Goal: Task Accomplishment & Management: Complete application form

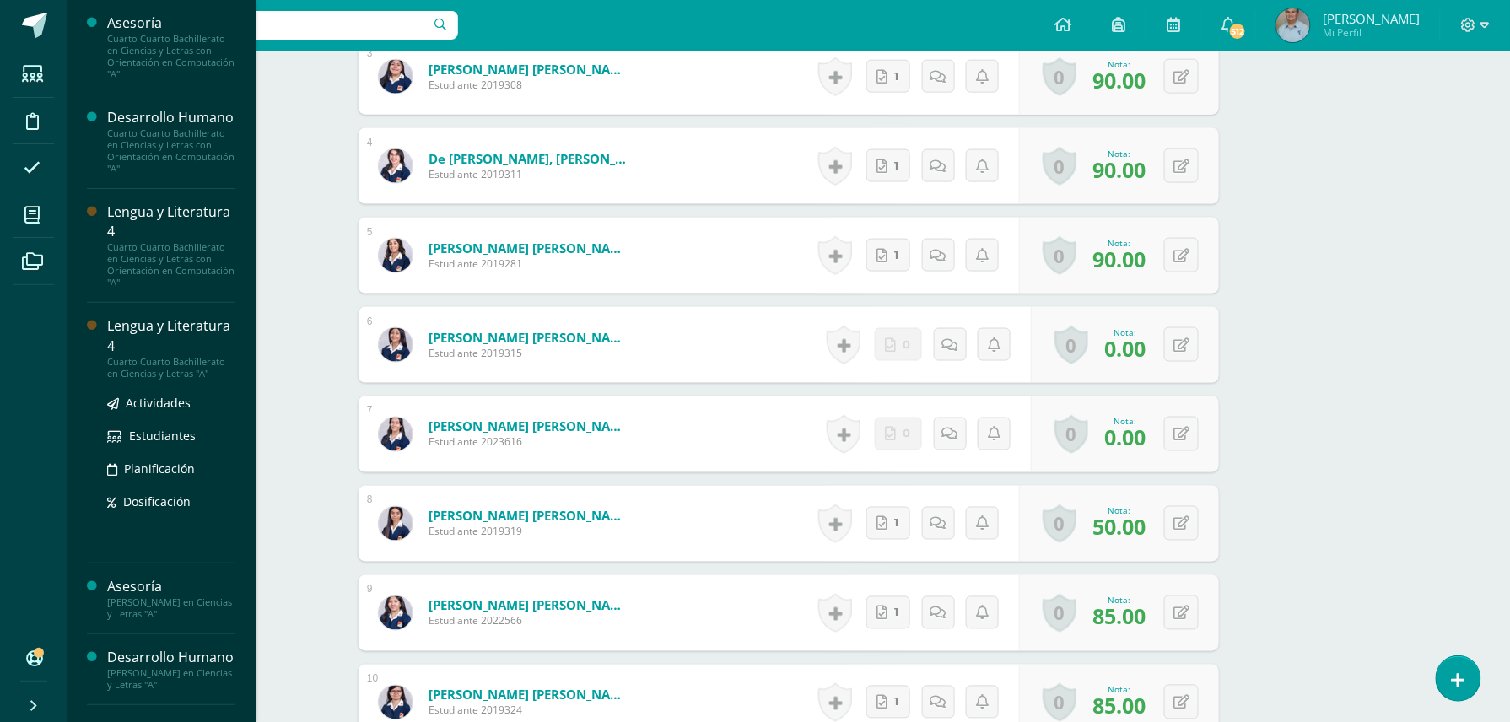
click at [180, 380] on div "Cuarto Cuarto Bachillerato en Ciencias y Letras "A"" at bounding box center [171, 368] width 128 height 24
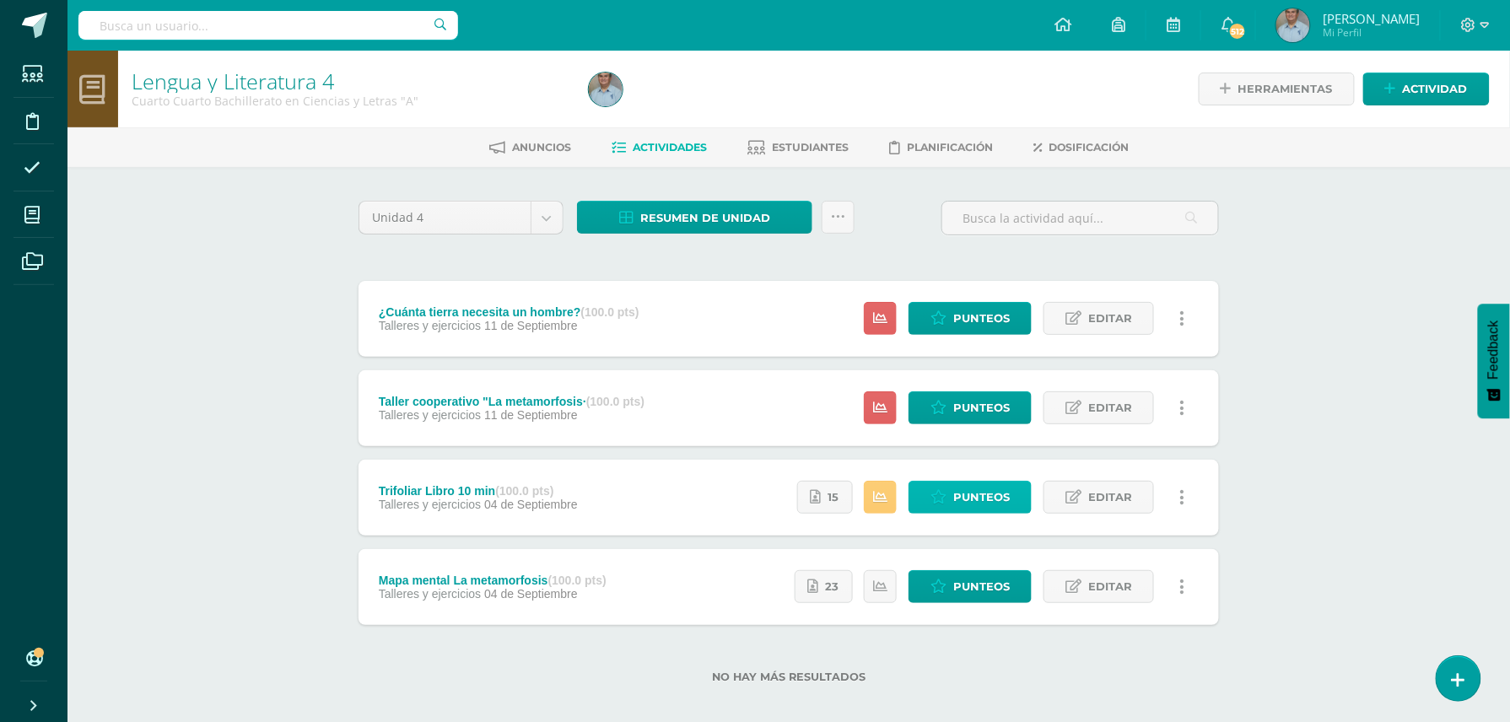
click at [958, 497] on span "Punteos" at bounding box center [981, 497] width 57 height 31
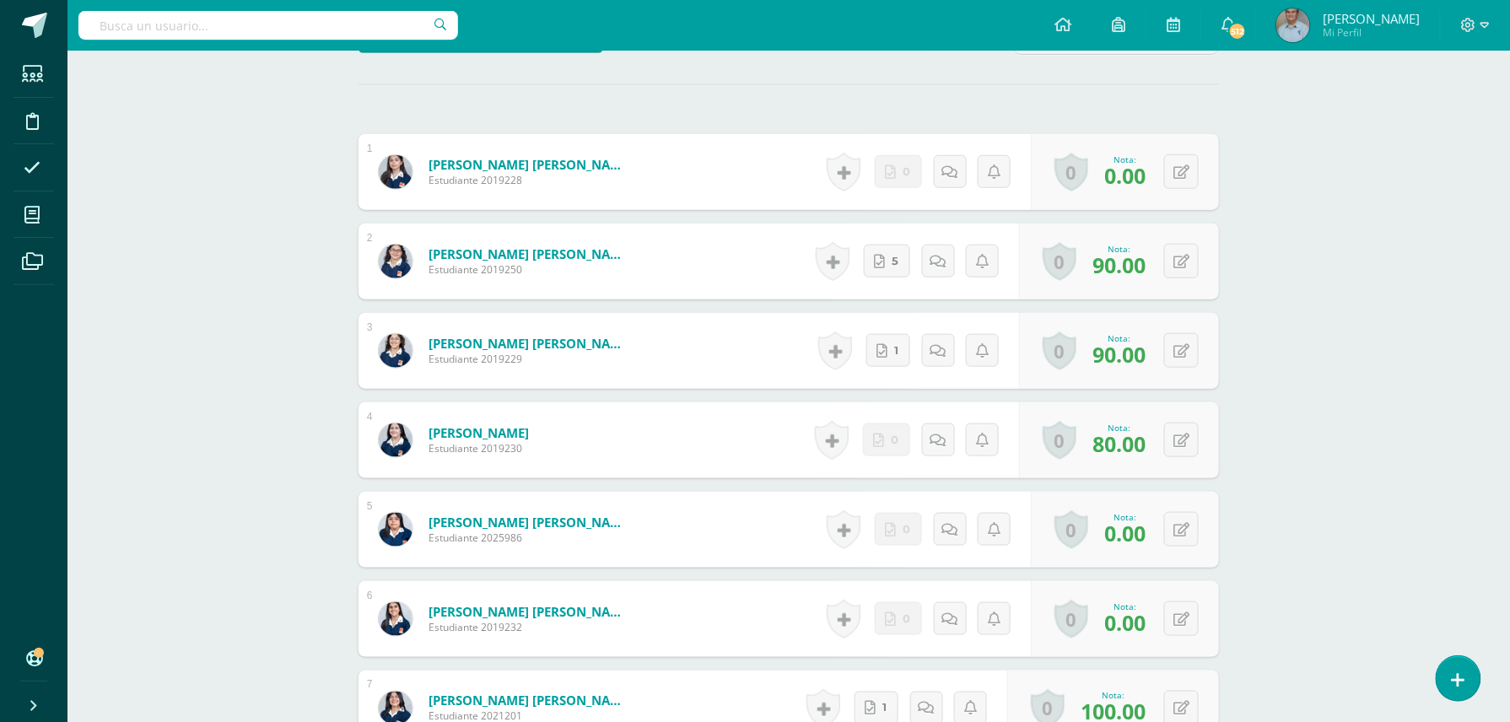
scroll to position [453, 0]
click at [1179, 618] on button at bounding box center [1181, 618] width 35 height 35
type input "75"
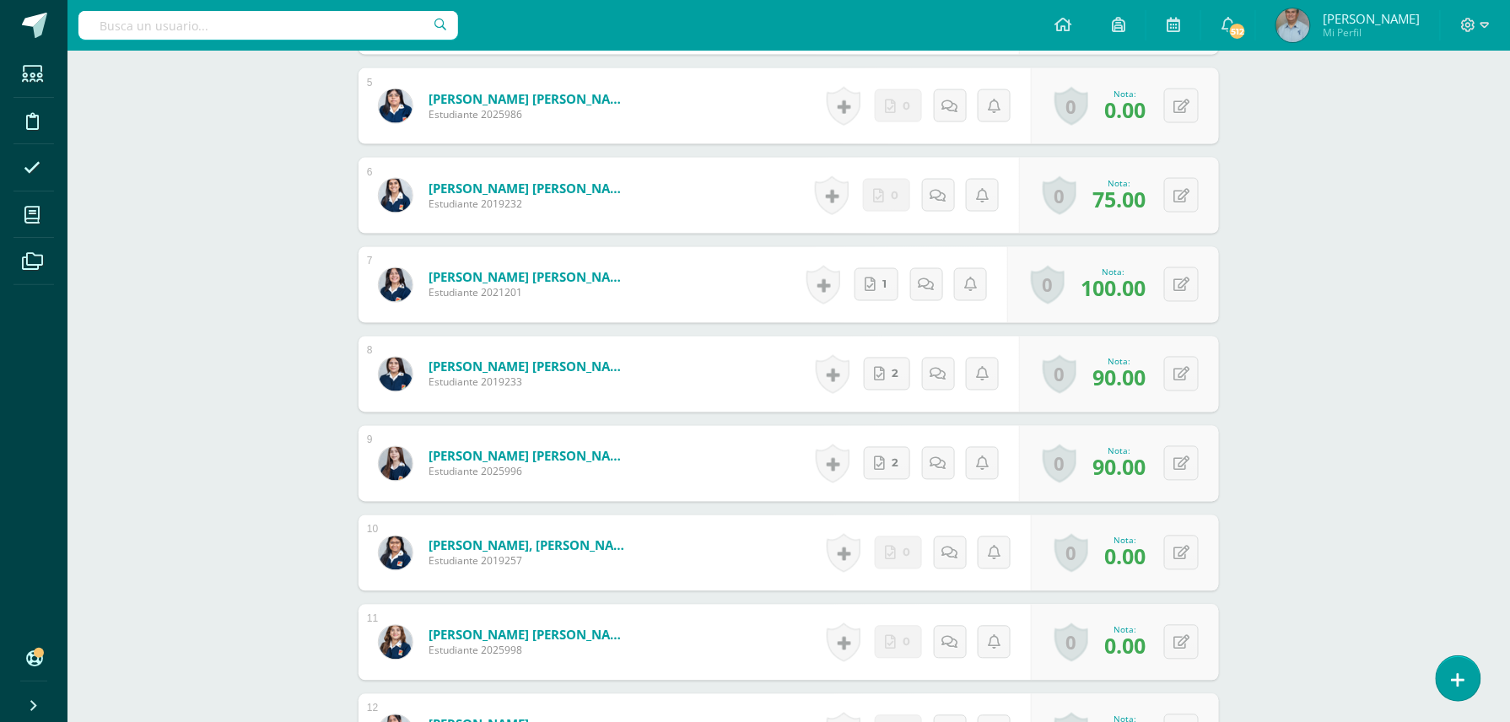
scroll to position [903, 0]
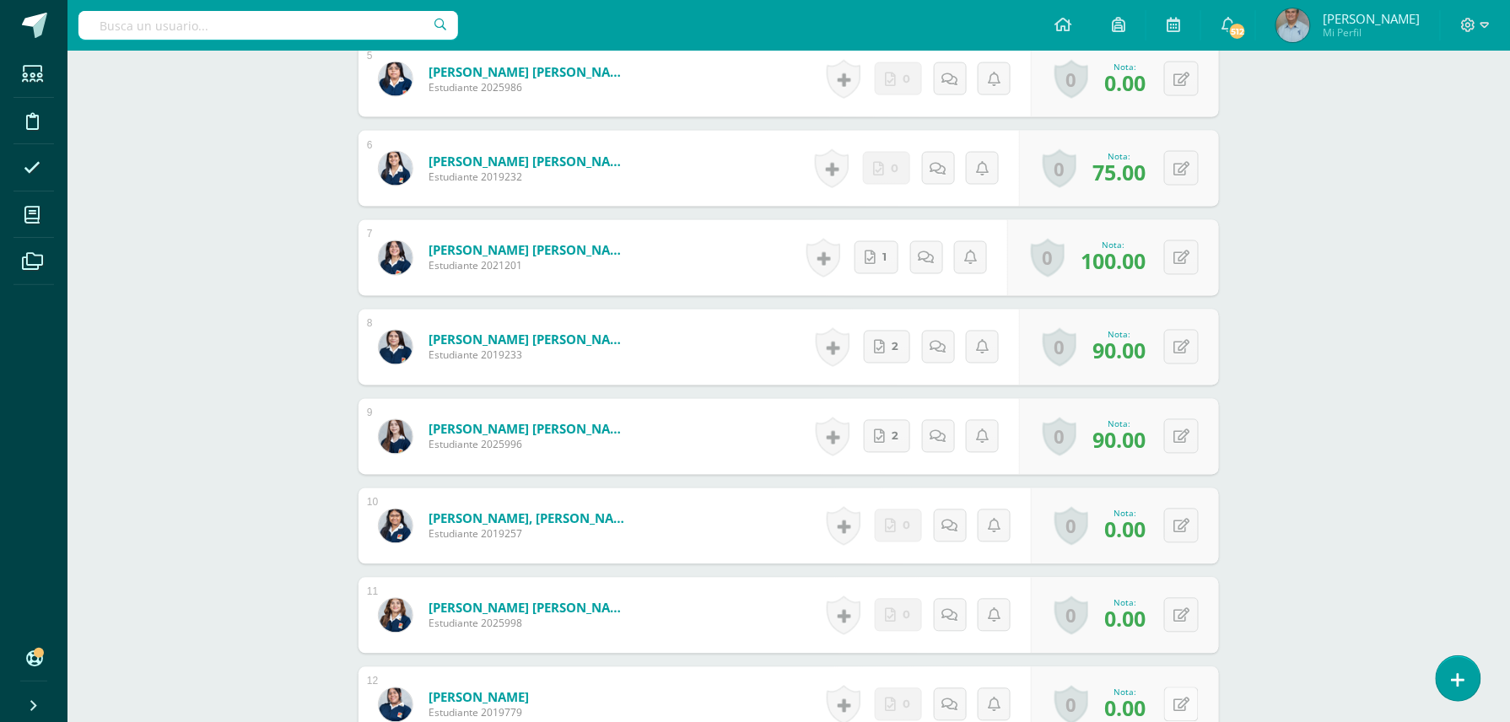
click at [1182, 707] on button at bounding box center [1181, 704] width 35 height 35
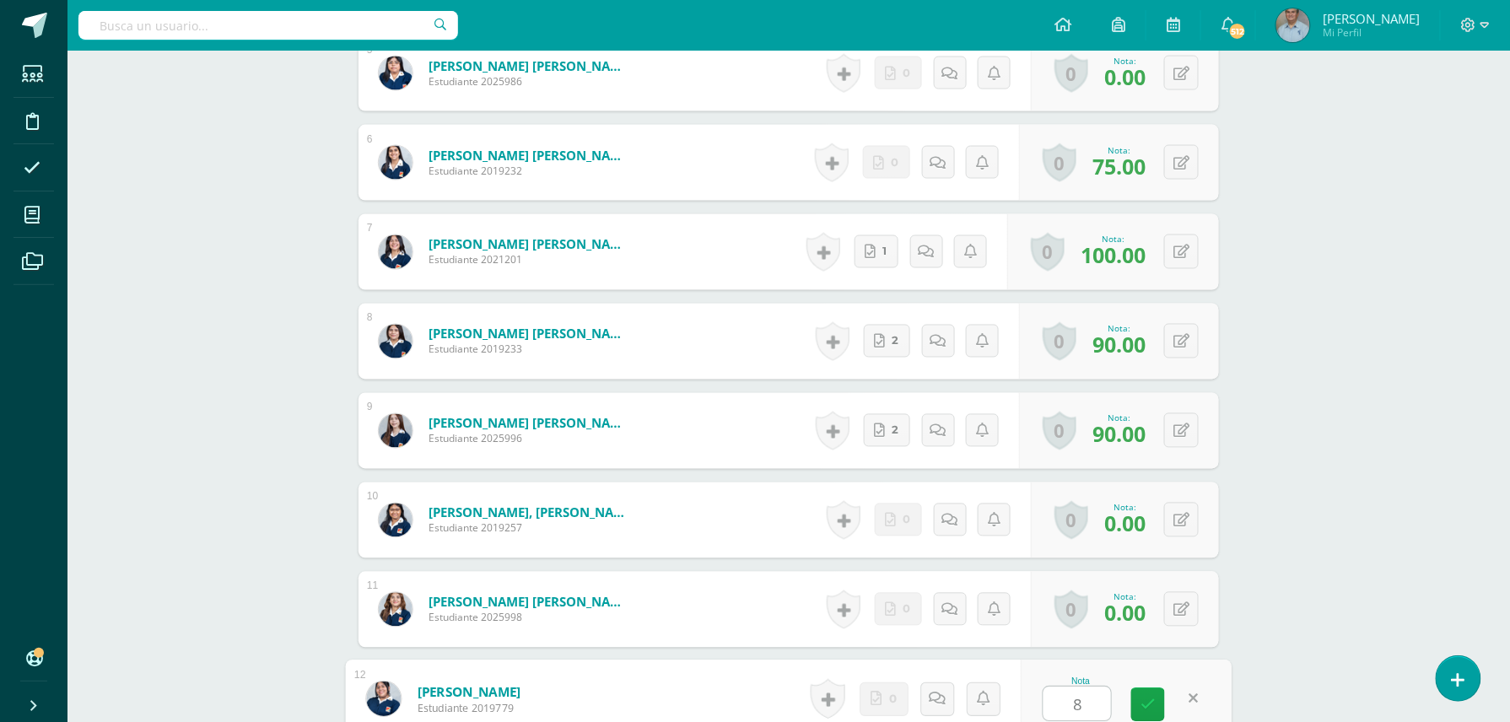
type input "80"
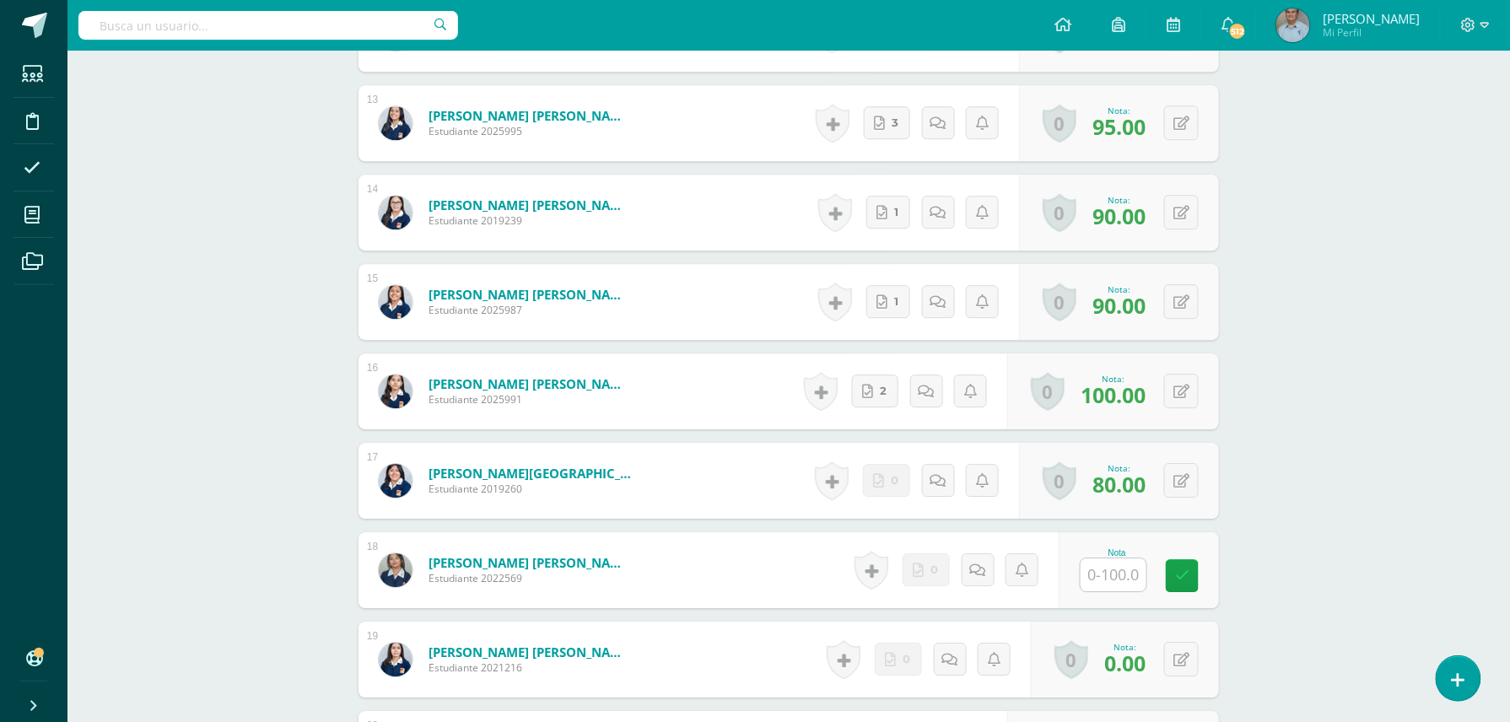
scroll to position [1583, 0]
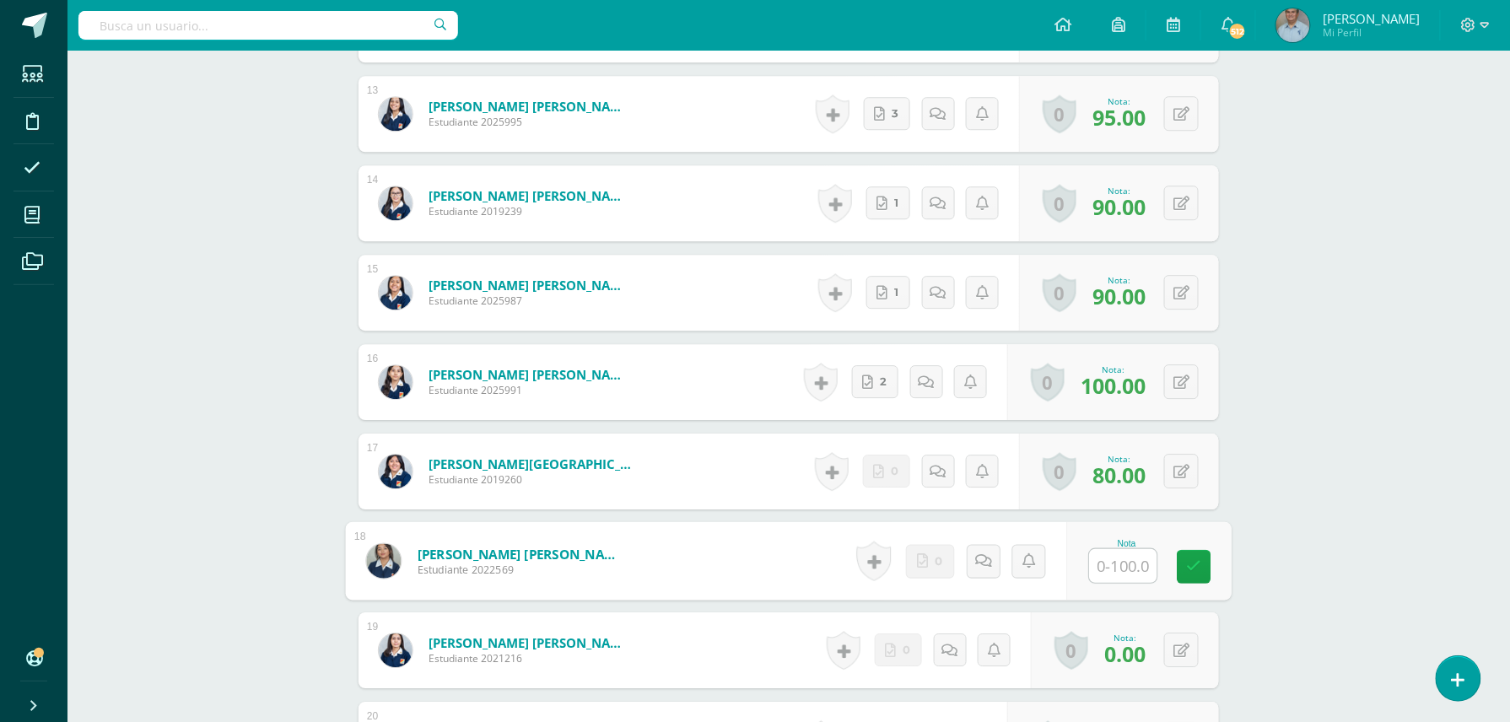
click at [1113, 565] on input "text" at bounding box center [1123, 566] width 67 height 34
type input "0"
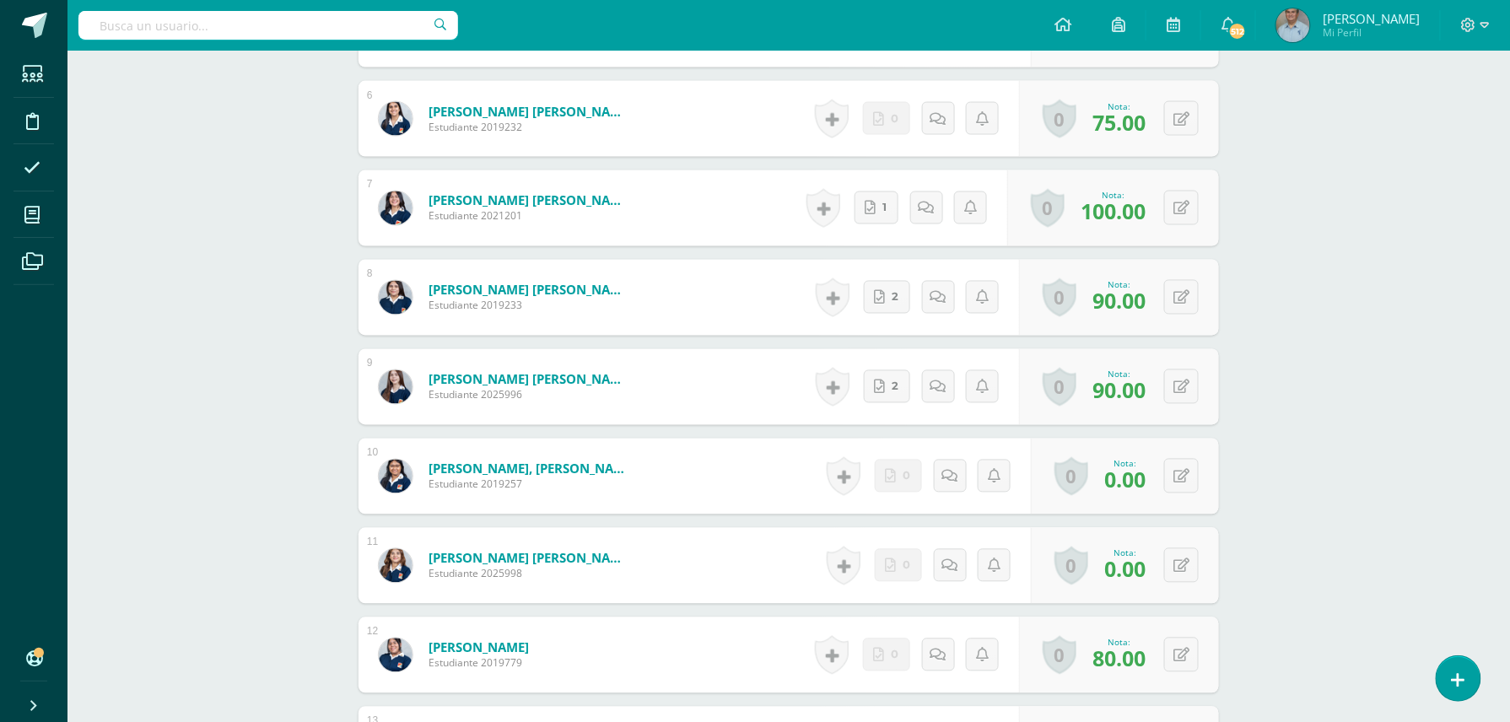
scroll to position [321, 0]
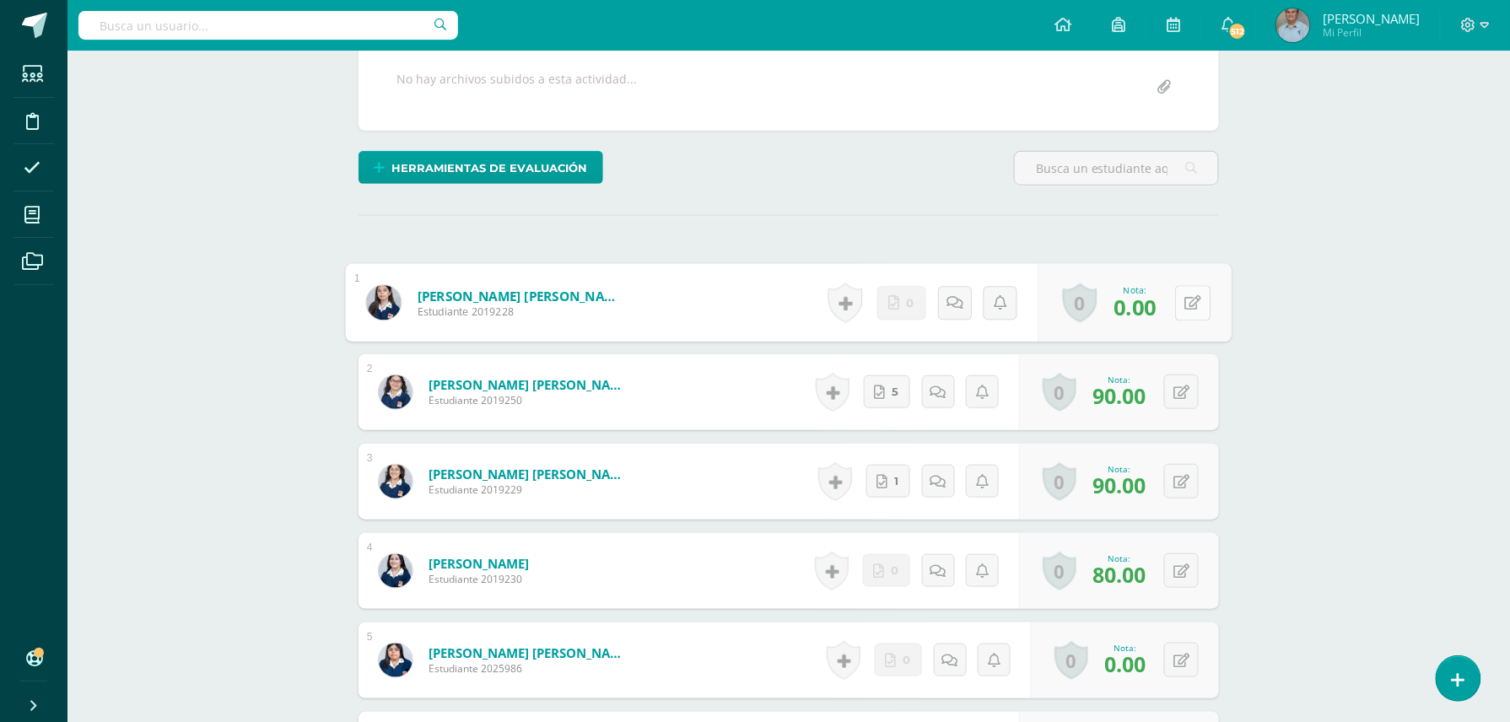
click at [1179, 304] on button at bounding box center [1192, 302] width 35 height 35
type input "75"
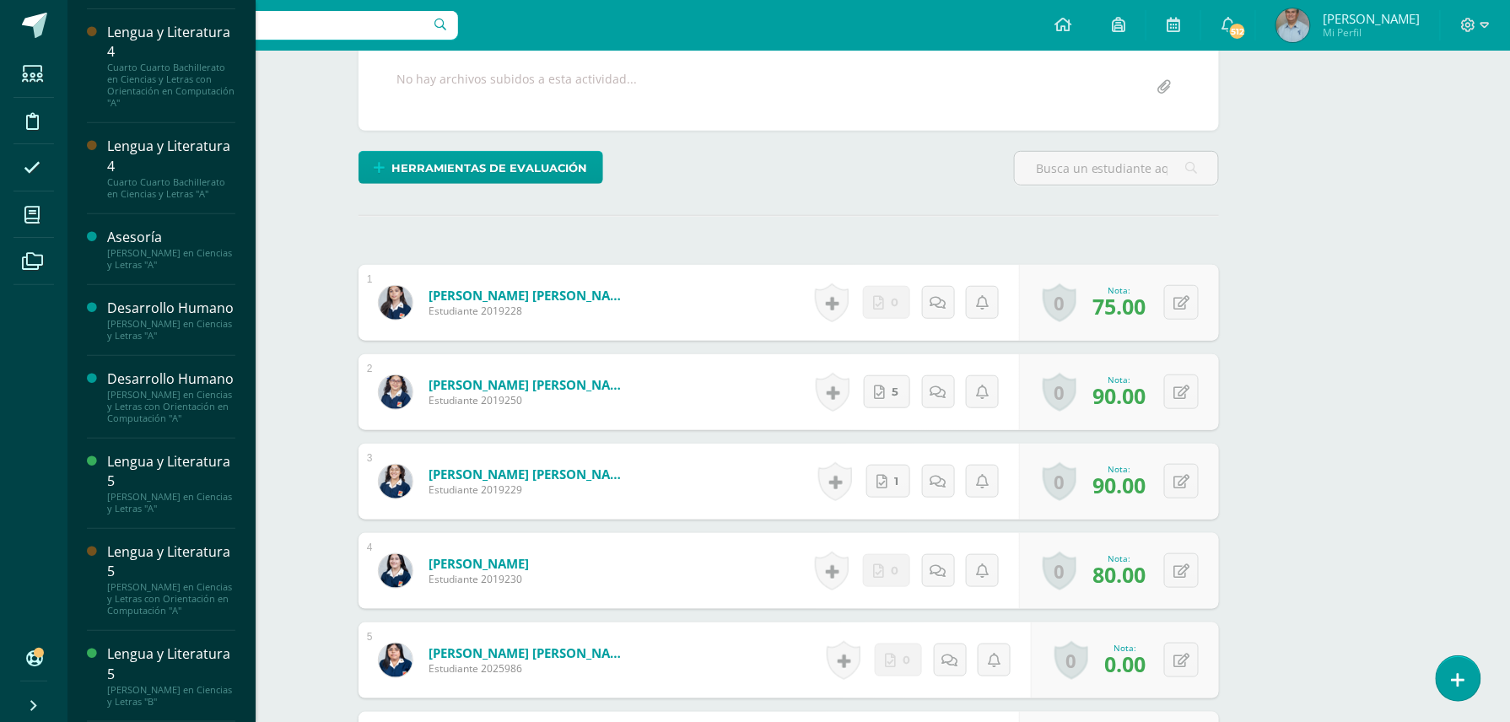
scroll to position [264, 0]
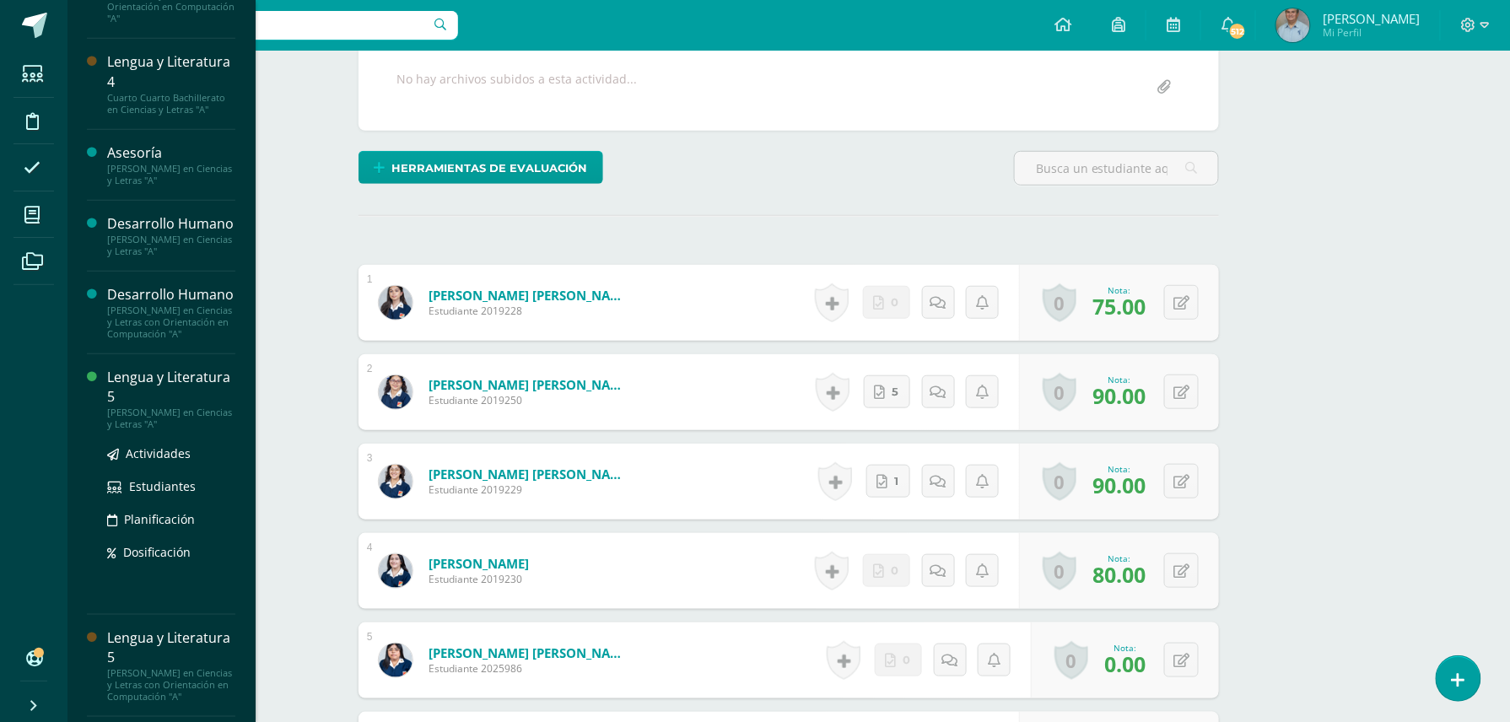
click at [149, 407] on div "Lengua y Literatura 5" at bounding box center [171, 387] width 128 height 39
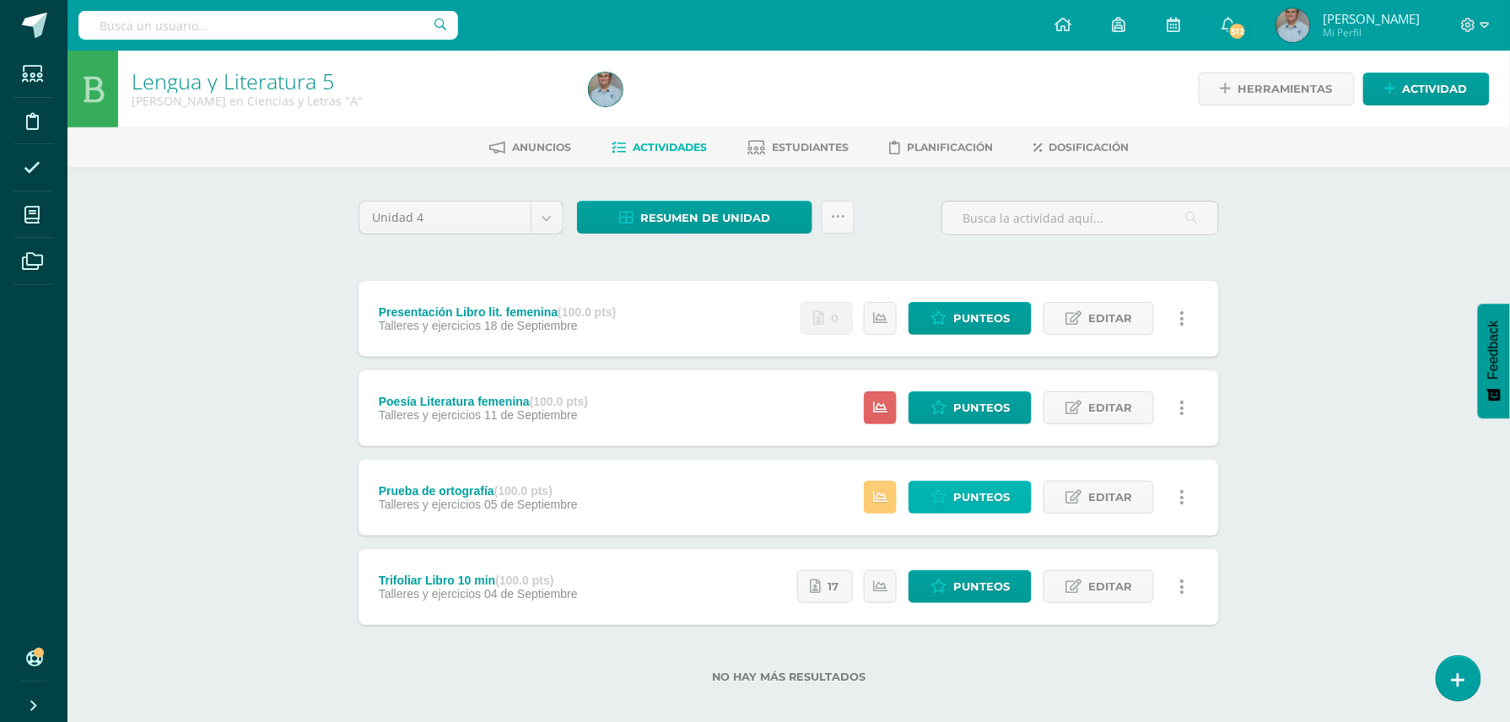
click at [973, 494] on span "Punteos" at bounding box center [981, 497] width 57 height 31
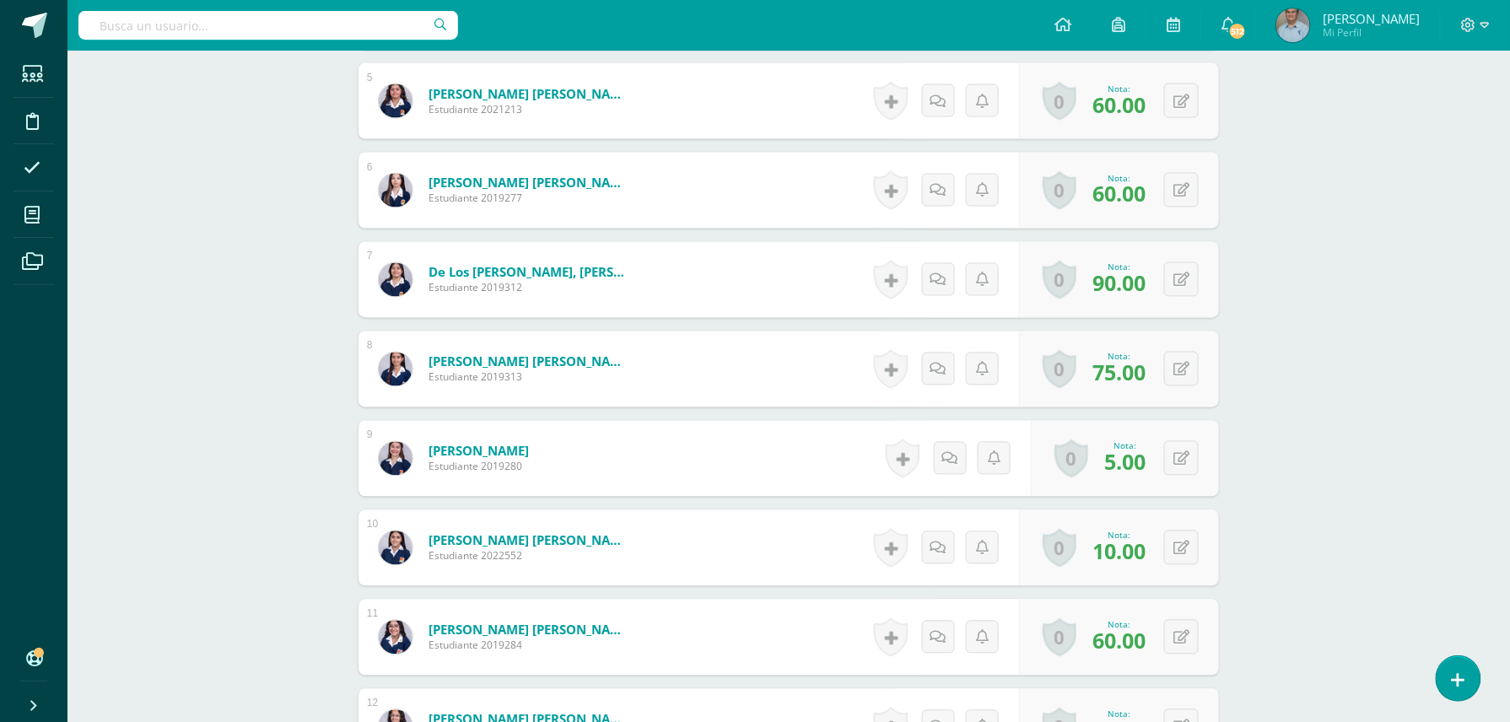
scroll to position [962, 0]
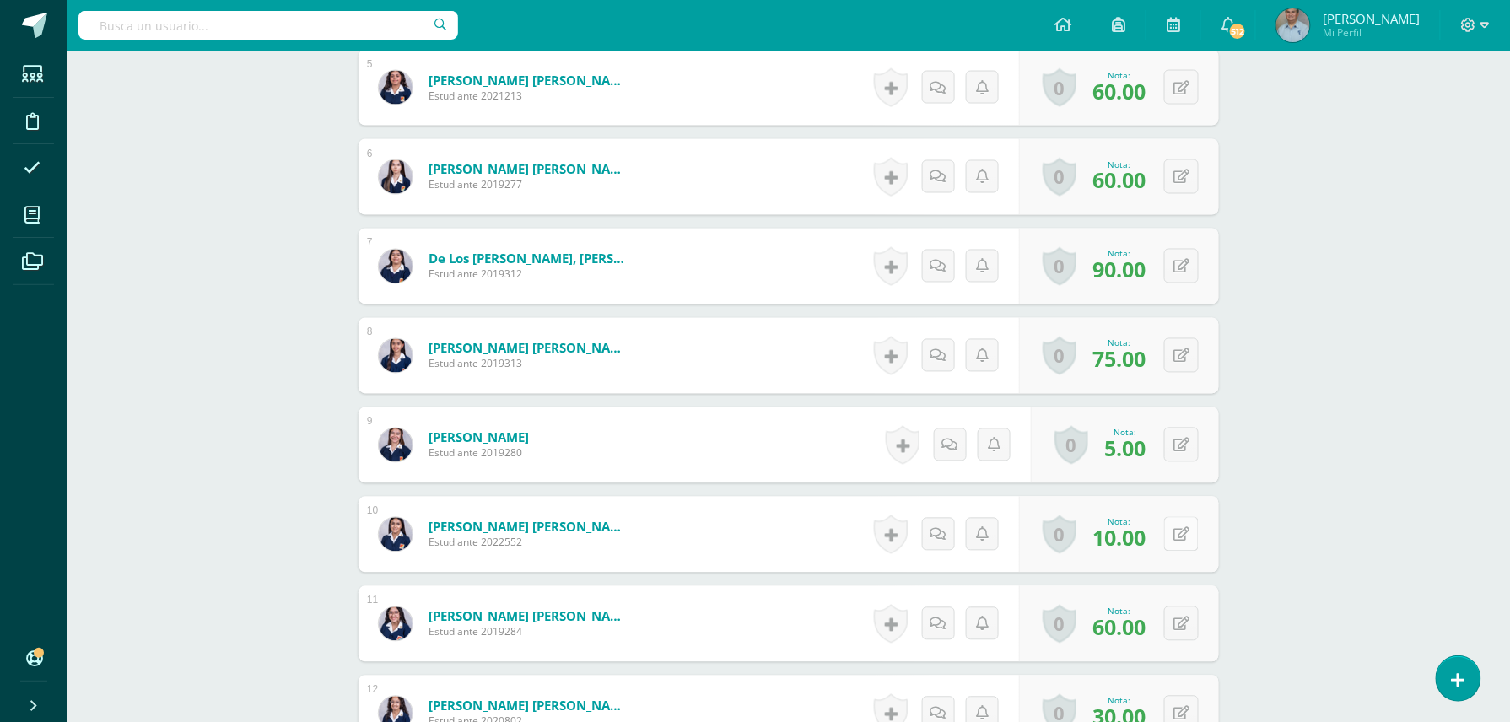
click at [1182, 535] on button at bounding box center [1181, 534] width 35 height 35
type input "60"
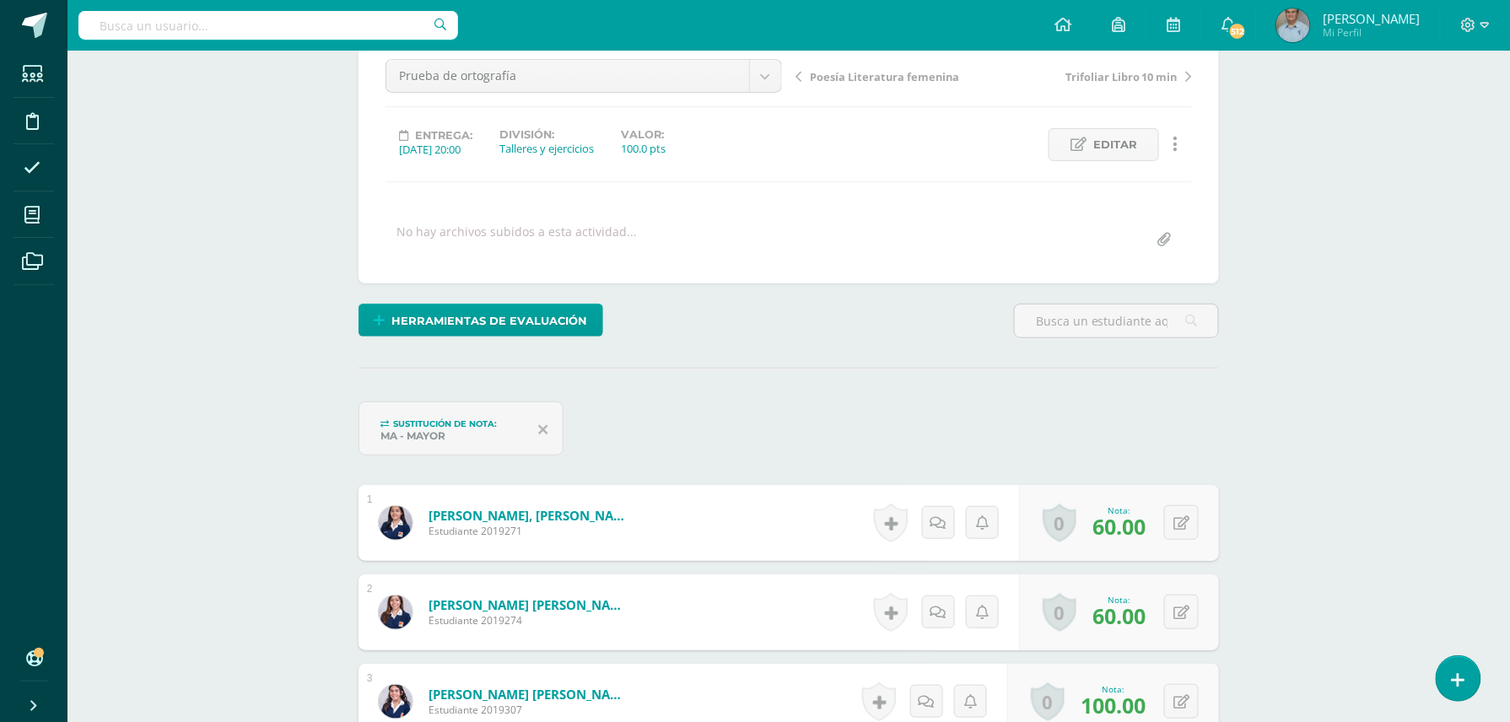
scroll to position [0, 0]
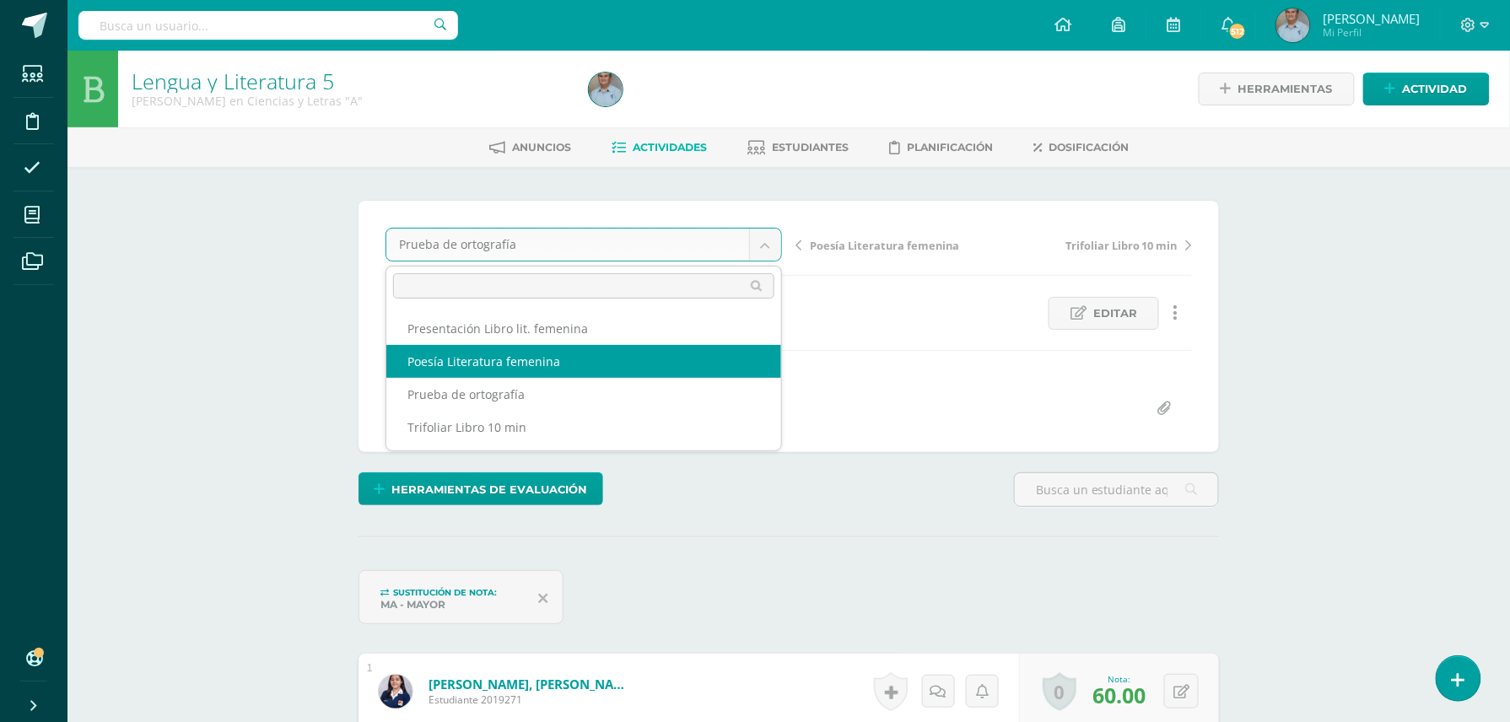
select select "/dashboard/teacher/grade-activity/128970/"
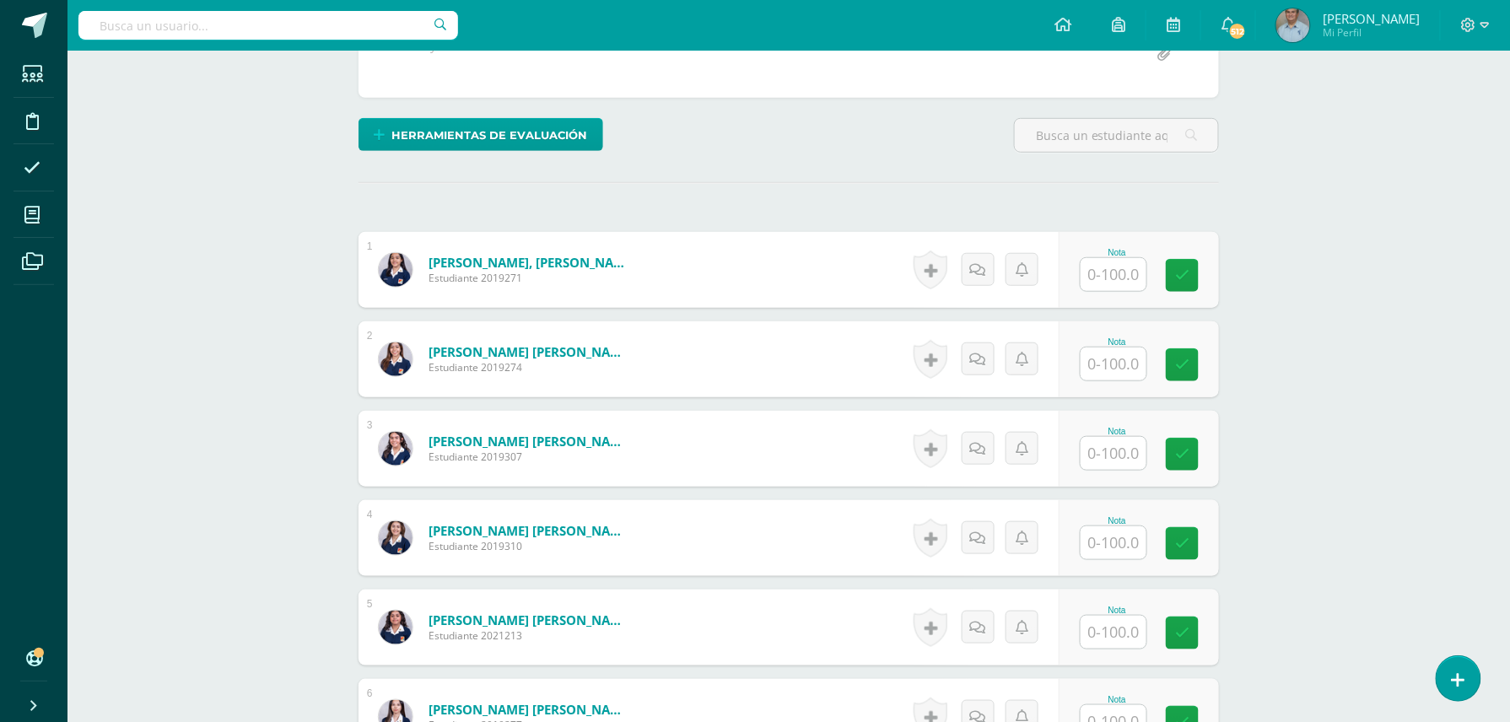
scroll to position [363, 0]
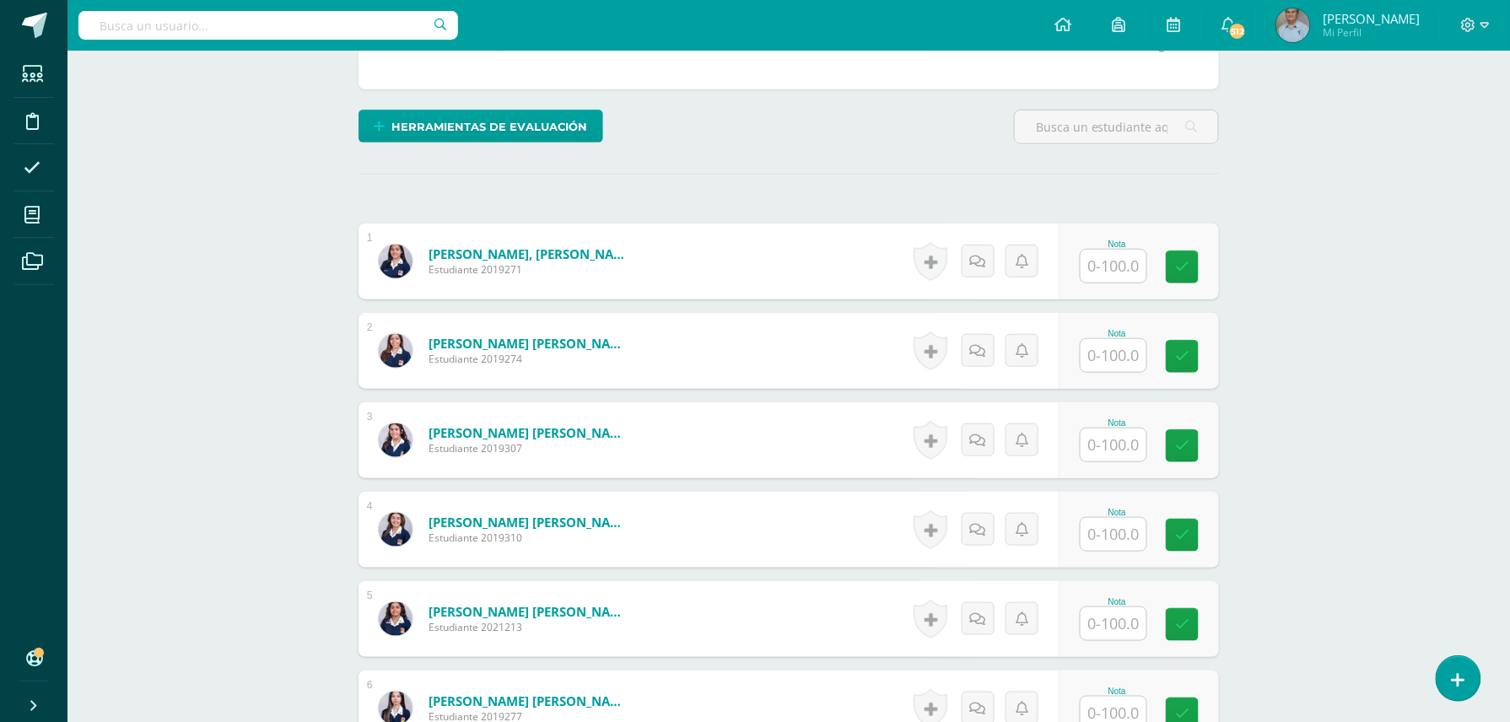
click at [1107, 531] on input "text" at bounding box center [1113, 534] width 66 height 33
type input "90"
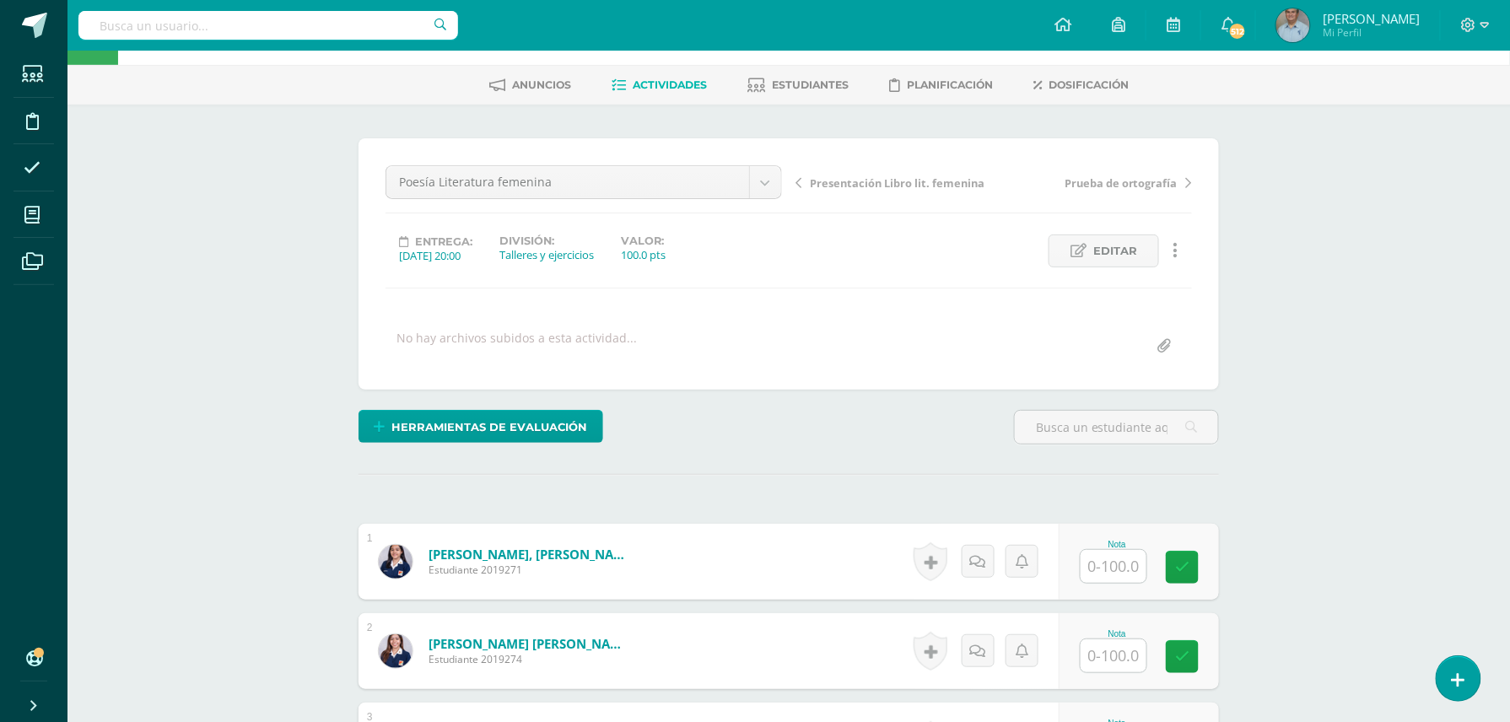
scroll to position [0, 0]
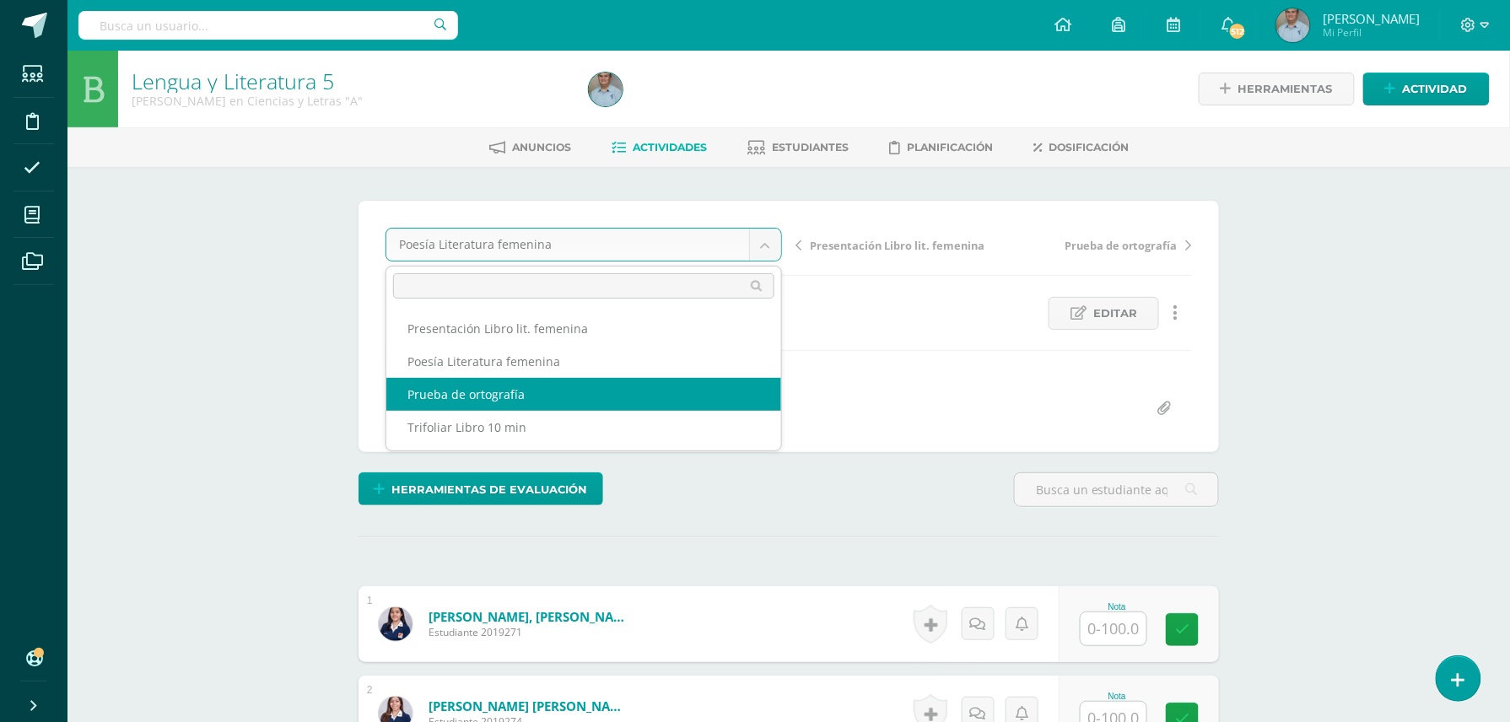
select select "/dashboard/teacher/grade-activity/128595/"
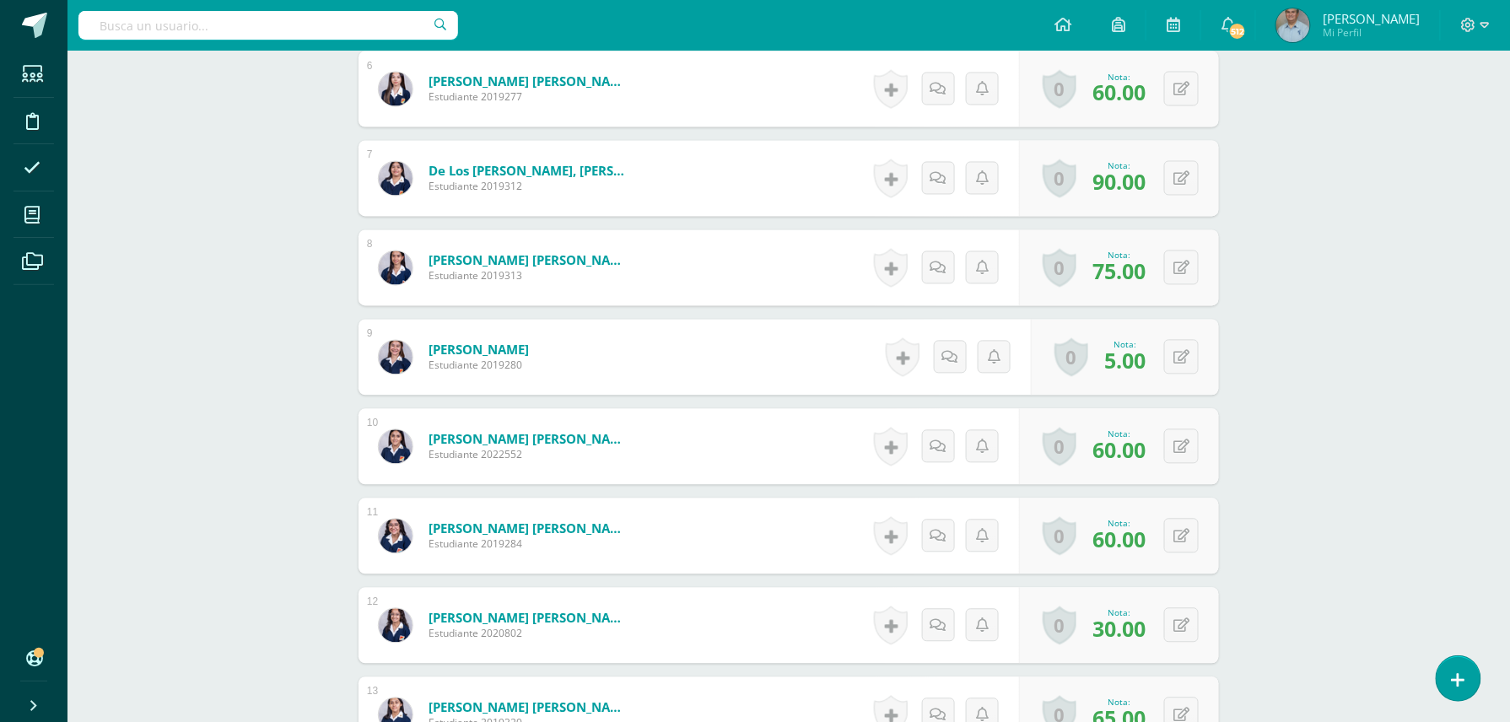
scroll to position [1083, 0]
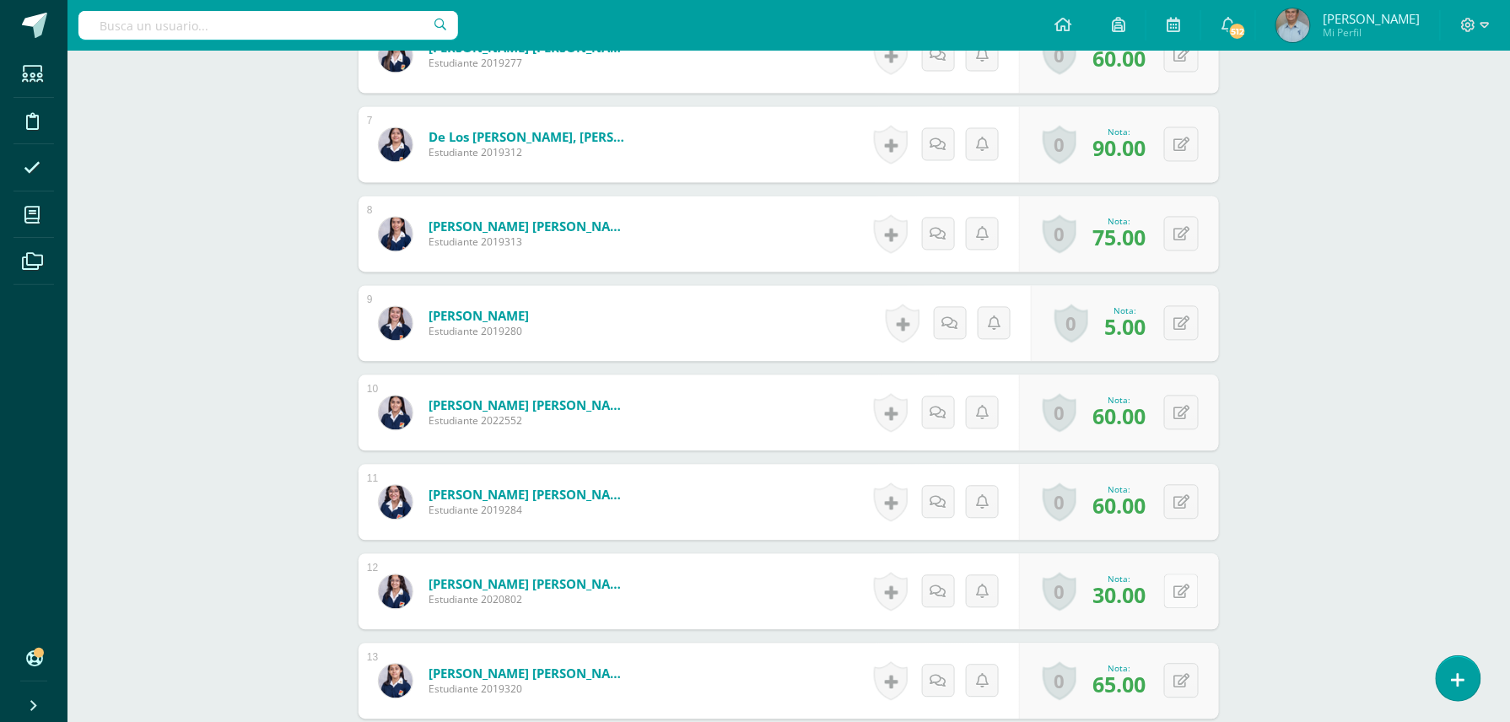
click at [1183, 597] on icon at bounding box center [1181, 592] width 16 height 14
type input "60"
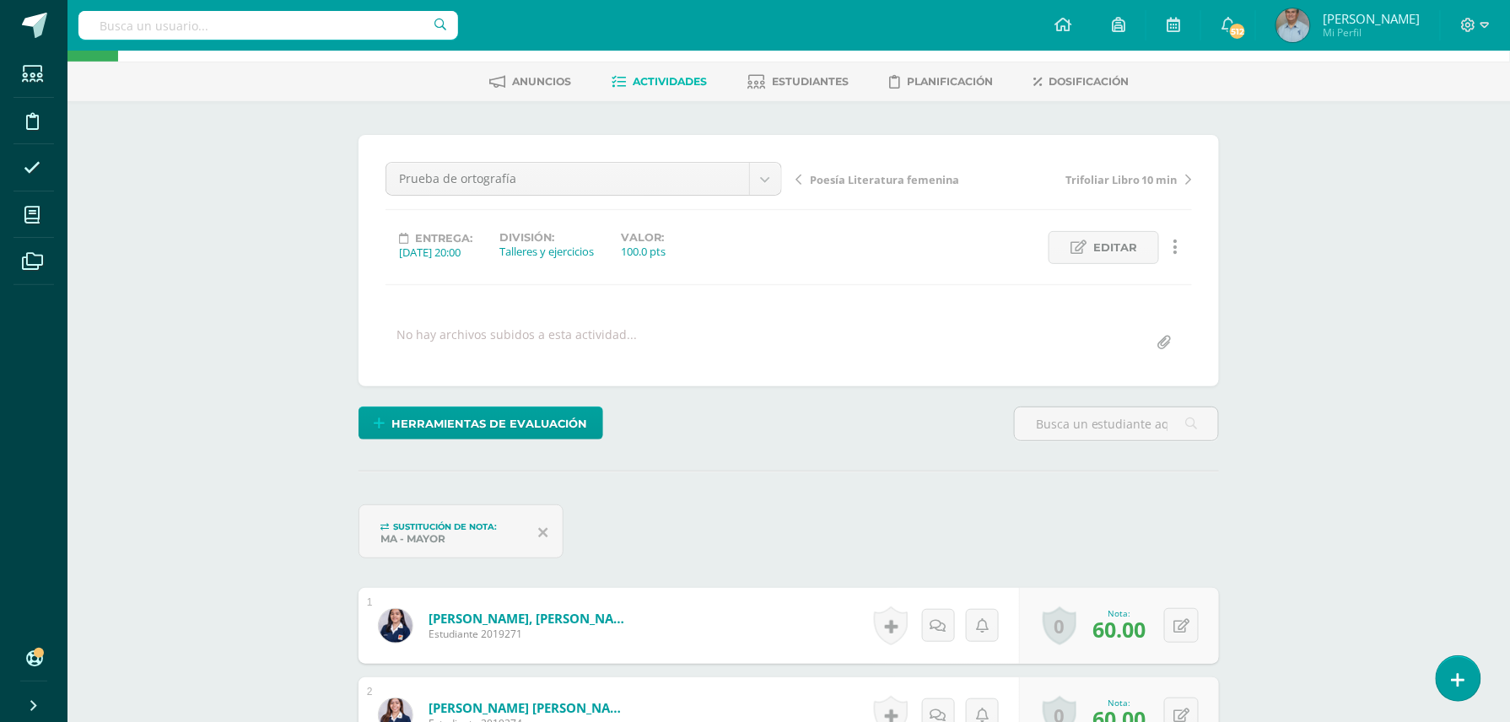
scroll to position [24, 0]
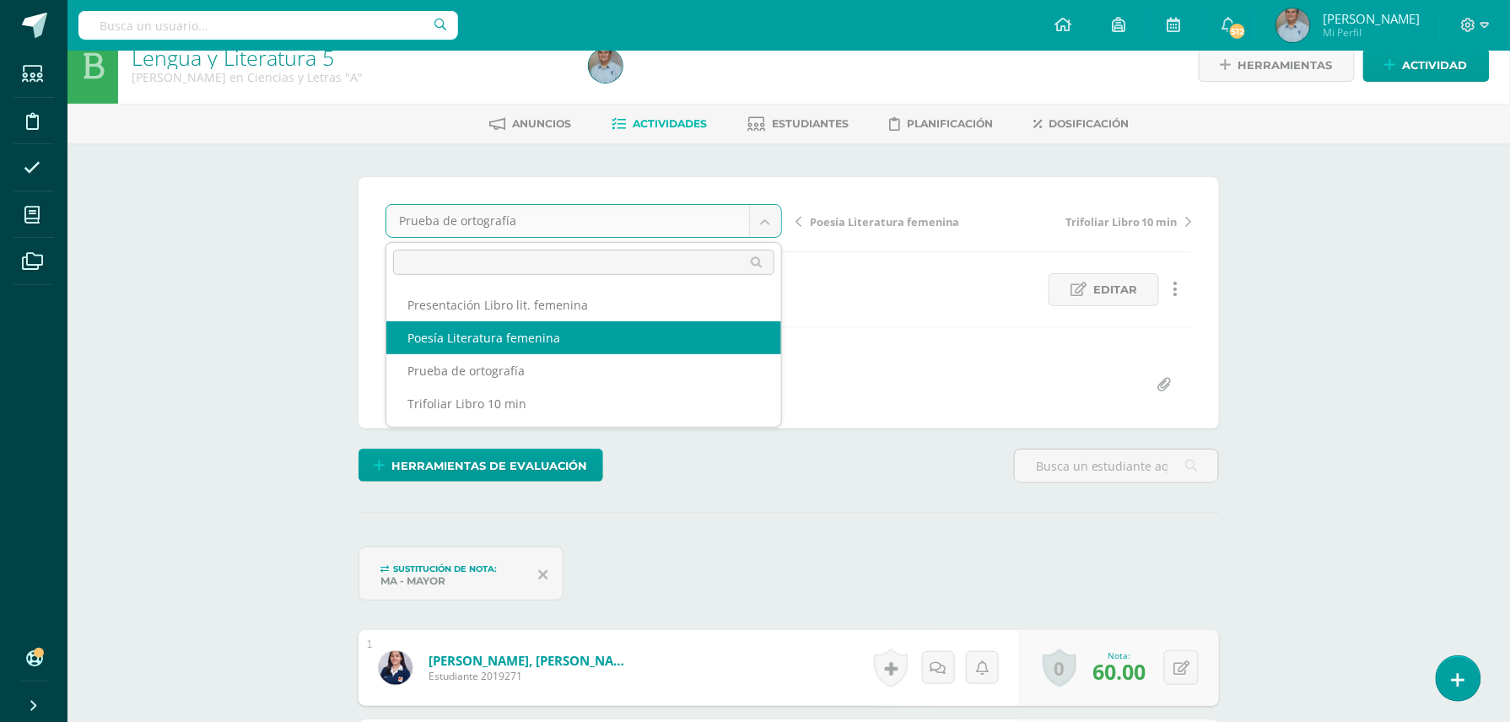
select select "/dashboard/teacher/grade-activity/128970/"
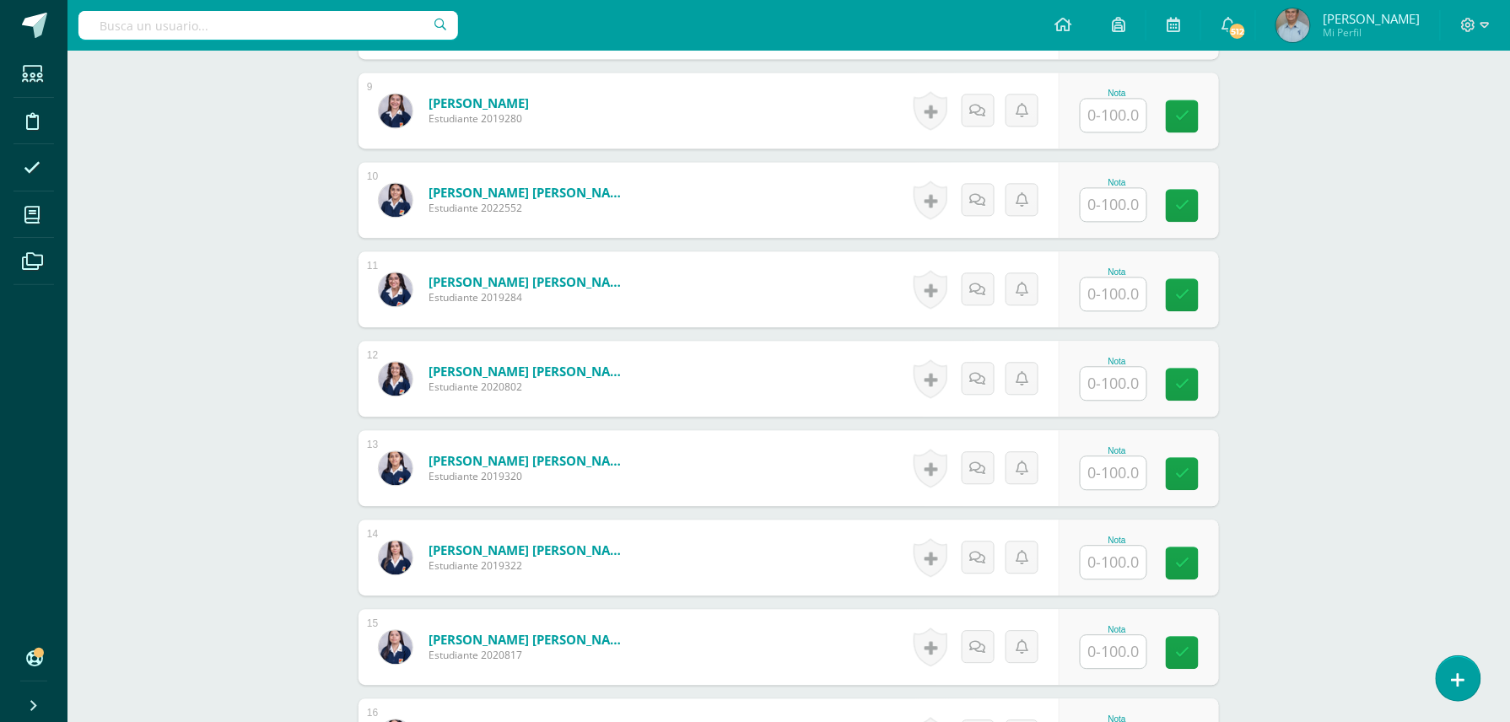
scroll to position [1263, 0]
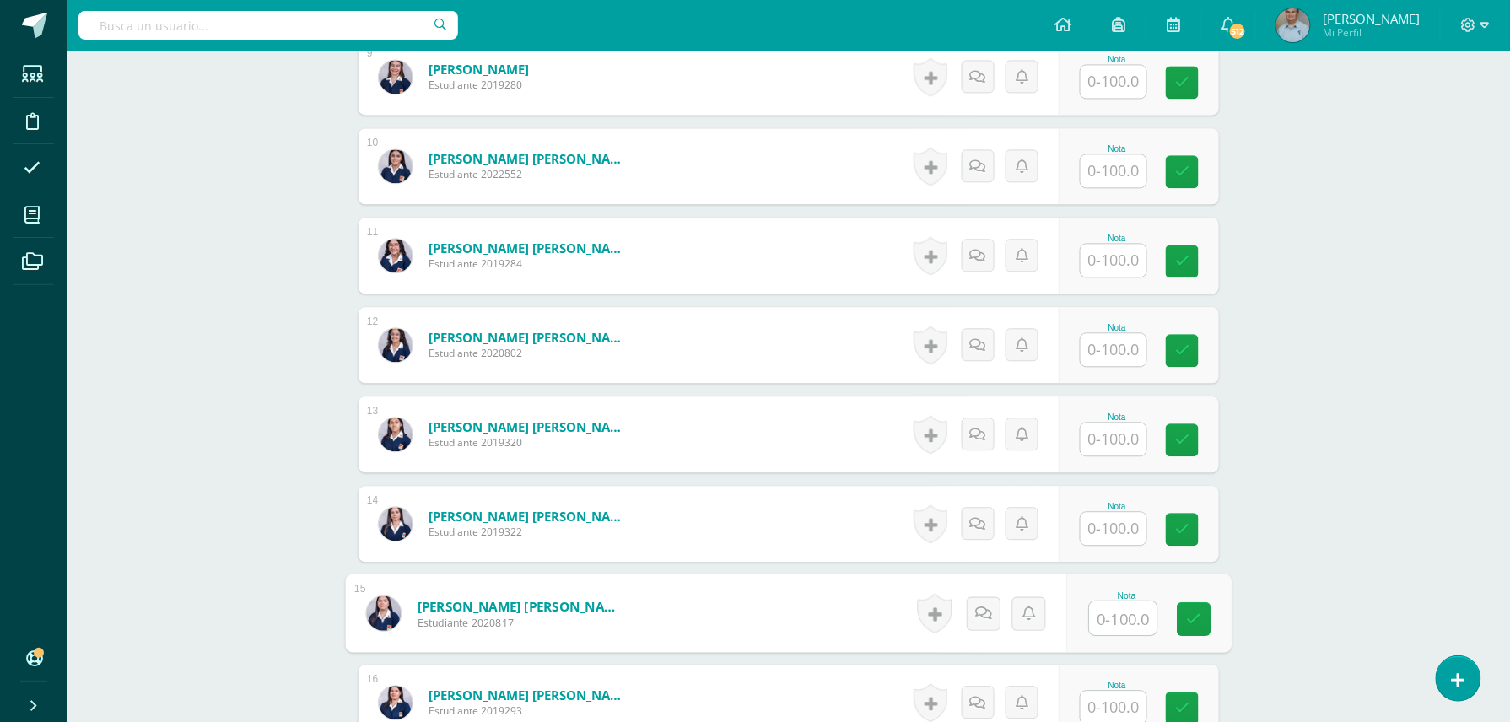
click at [1114, 618] on input "text" at bounding box center [1123, 618] width 67 height 34
type input "90"
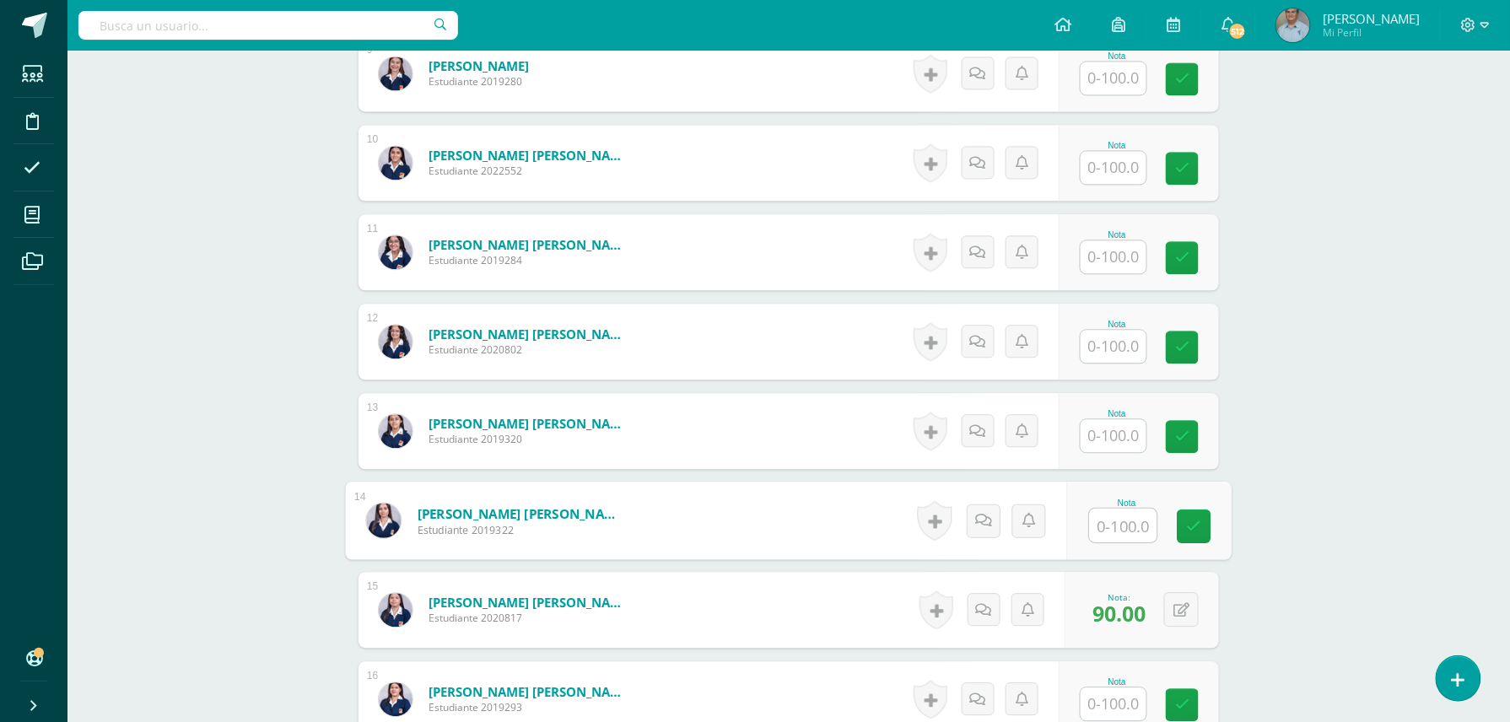
click at [1118, 534] on input "text" at bounding box center [1123, 526] width 67 height 34
type input "90"
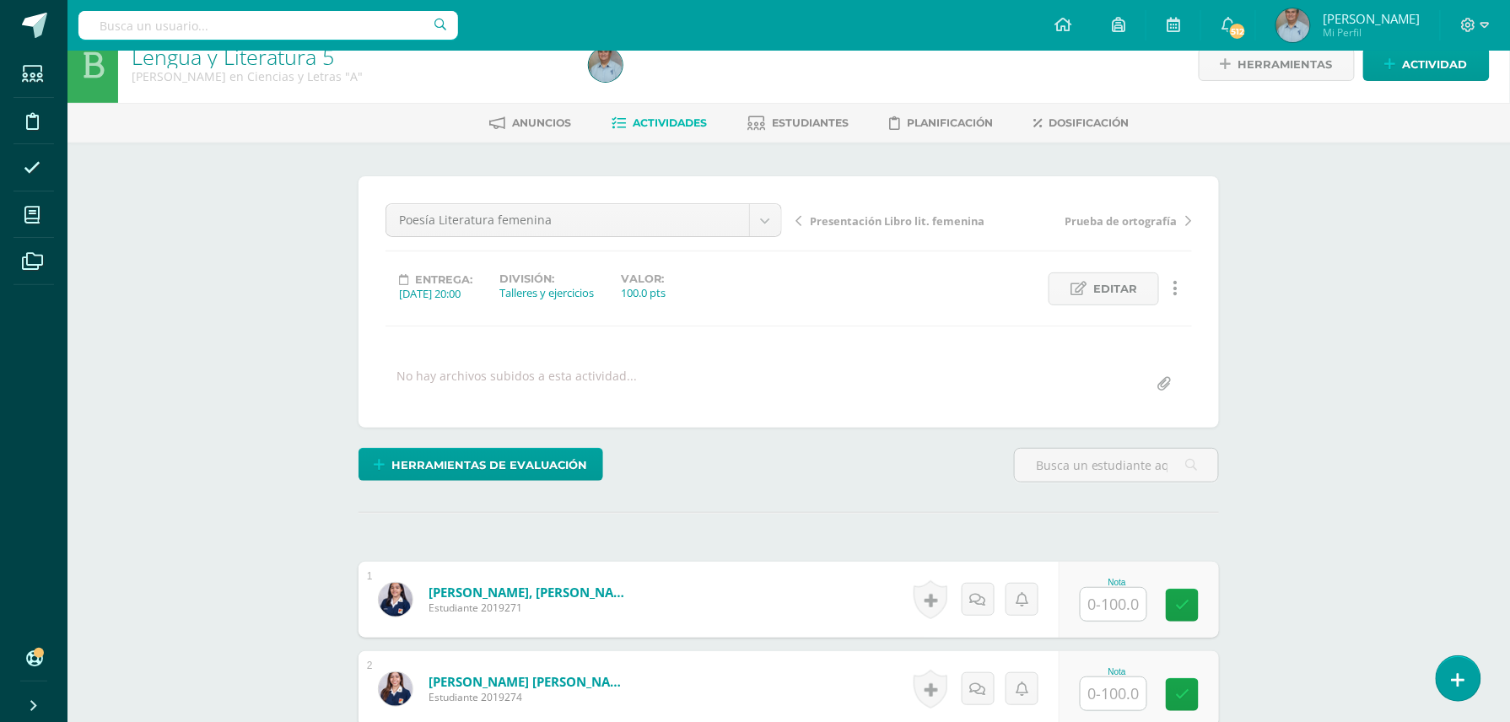
scroll to position [45, 0]
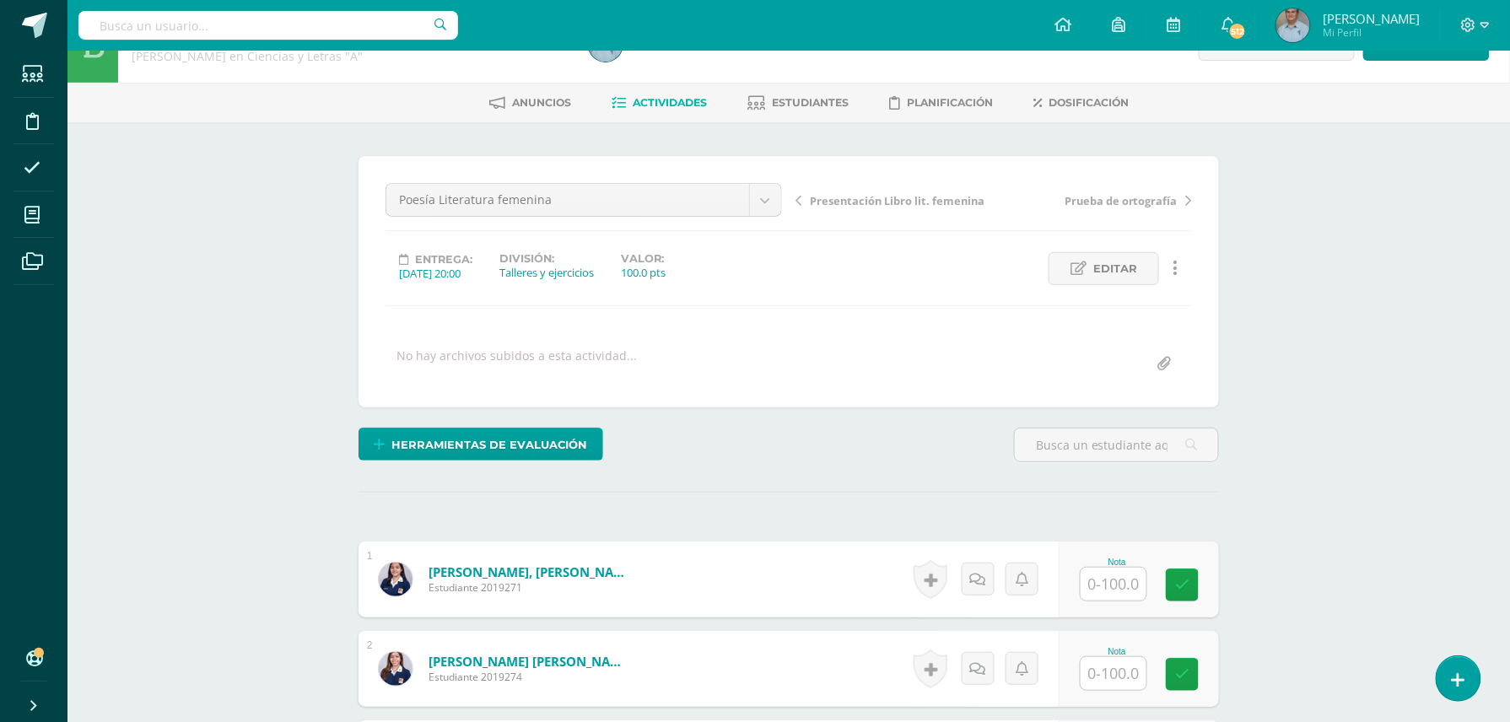
click at [1115, 672] on input "text" at bounding box center [1113, 673] width 66 height 33
type input "90"
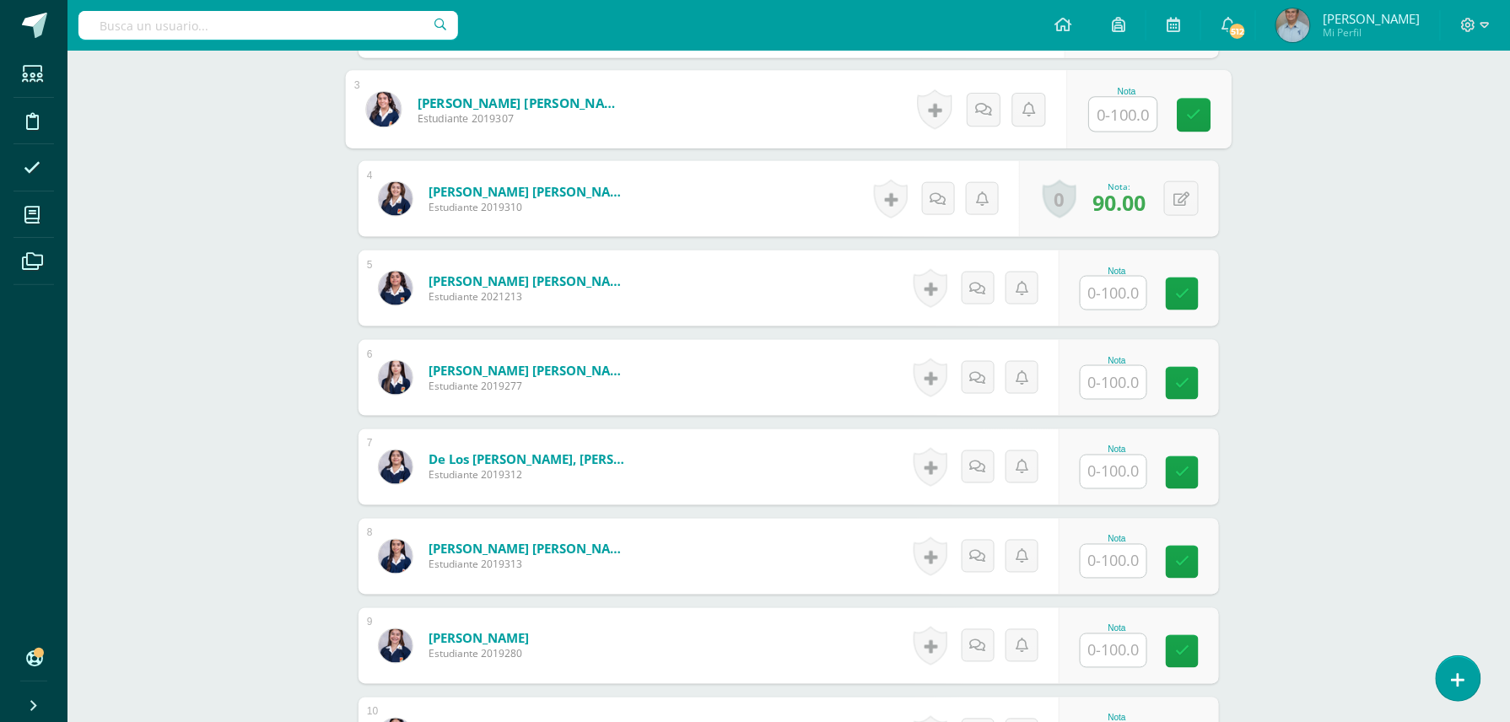
scroll to position [703, 0]
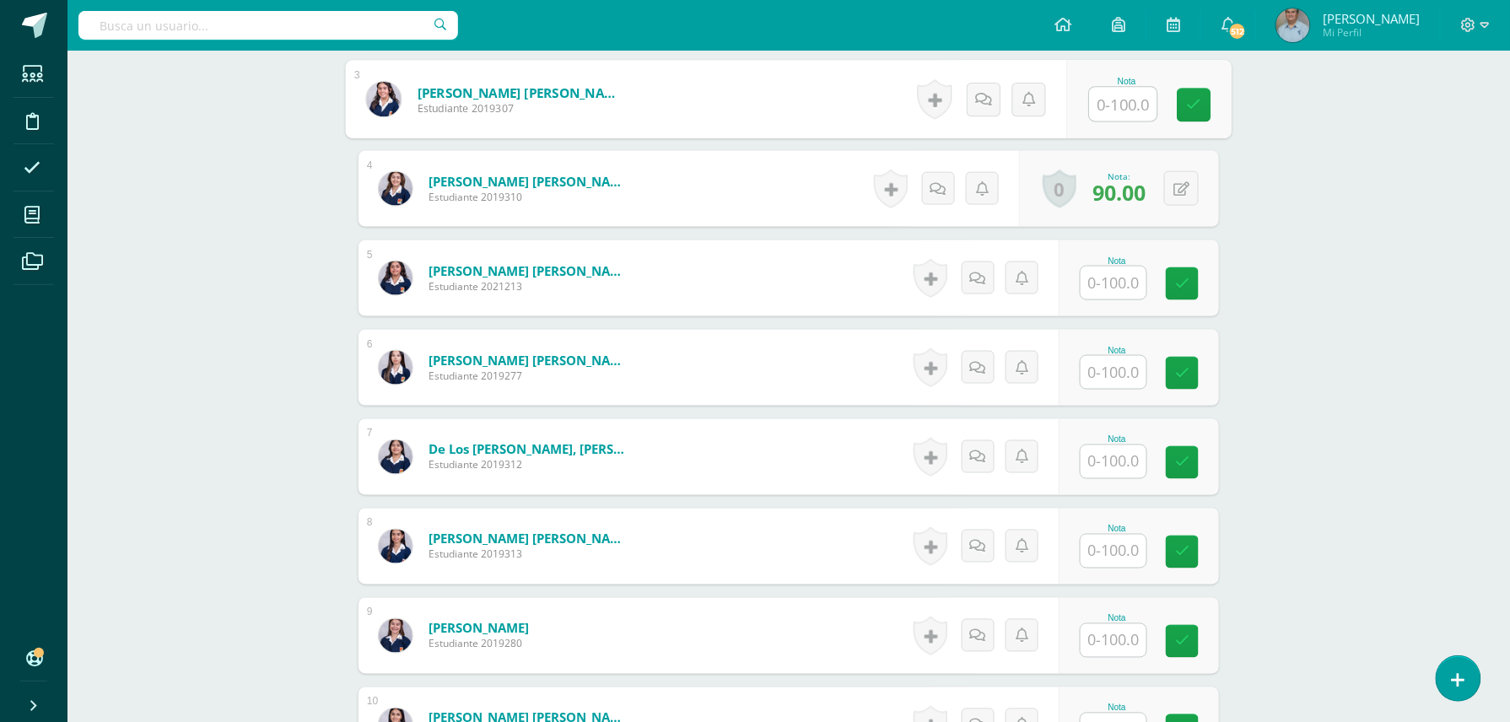
click at [1120, 552] on input "text" at bounding box center [1113, 551] width 66 height 33
type input "95"
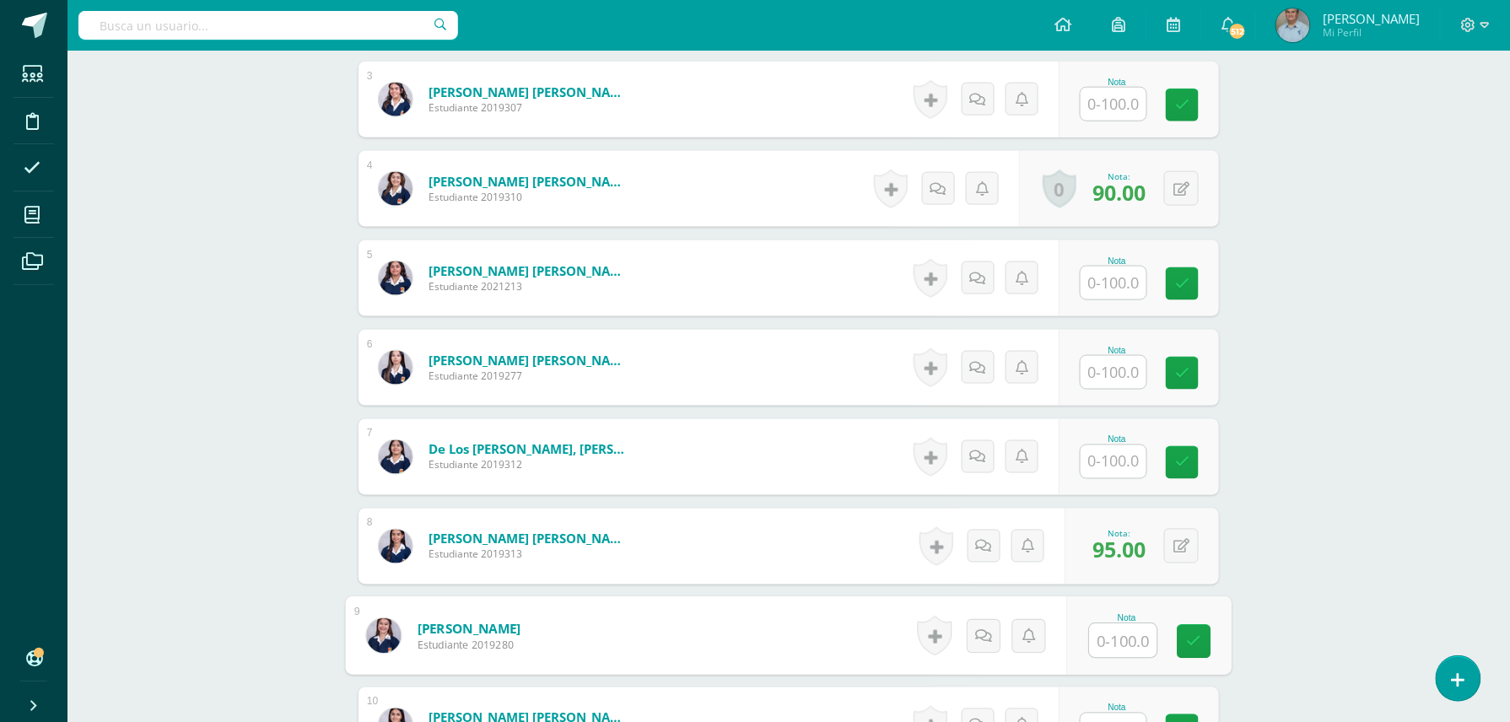
click at [1108, 287] on input "text" at bounding box center [1113, 283] width 66 height 33
type input "90"
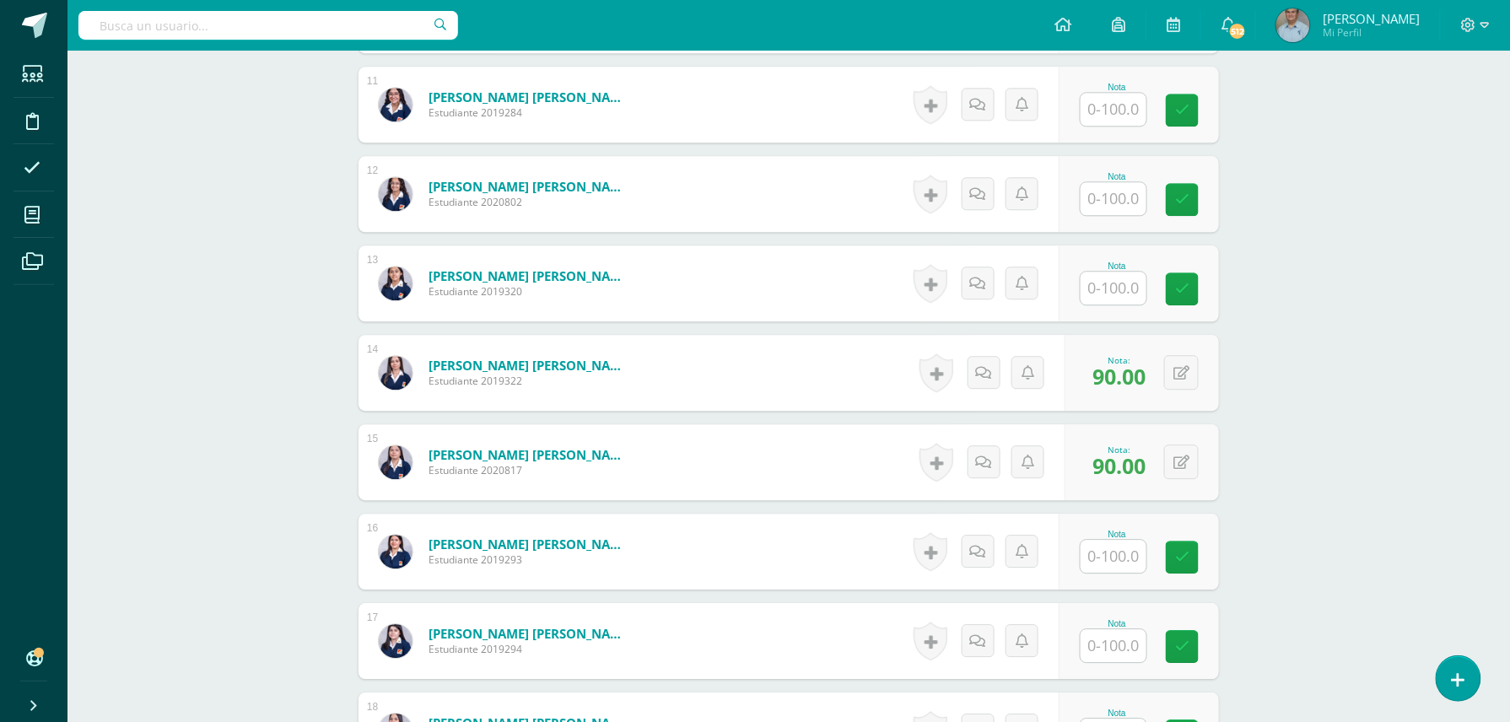
scroll to position [1424, 0]
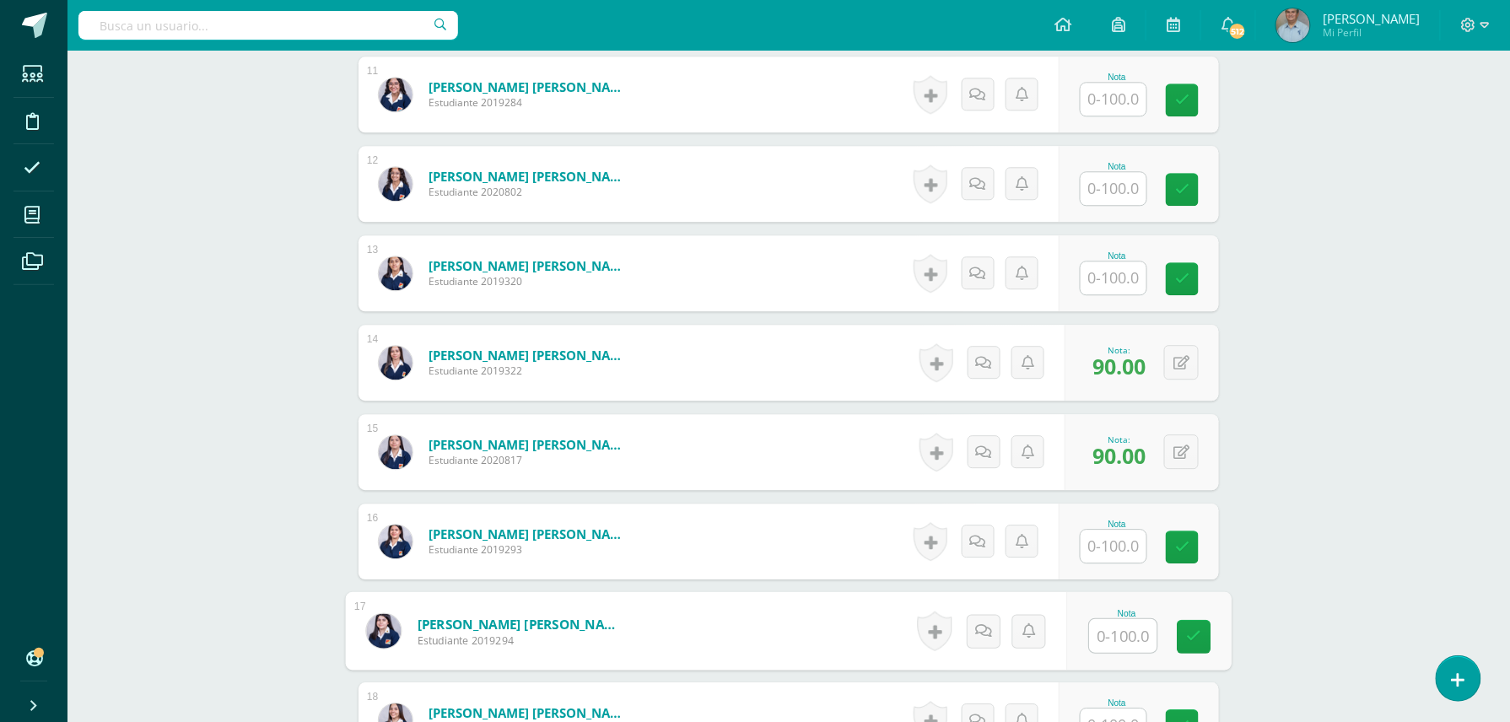
click at [1124, 633] on input "text" at bounding box center [1123, 636] width 67 height 34
type input "90"
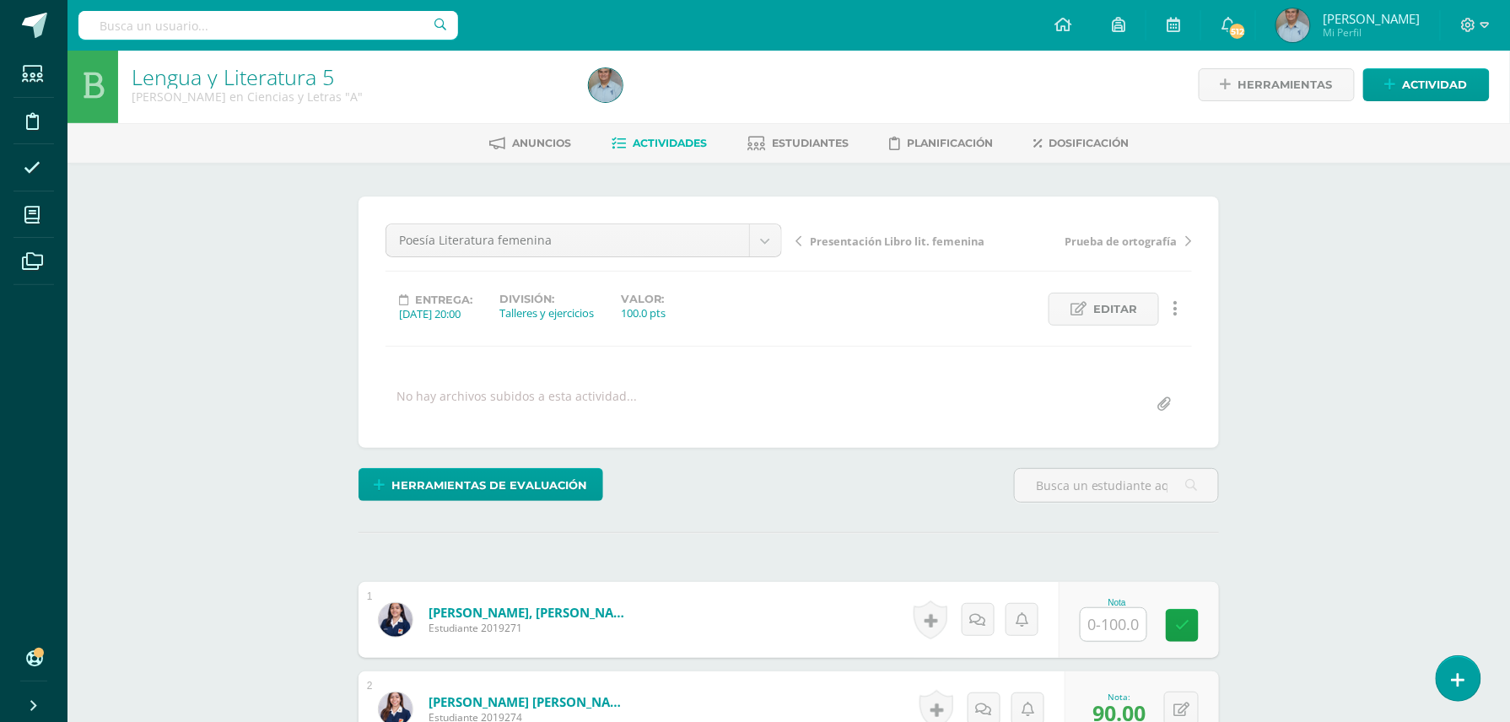
scroll to position [0, 0]
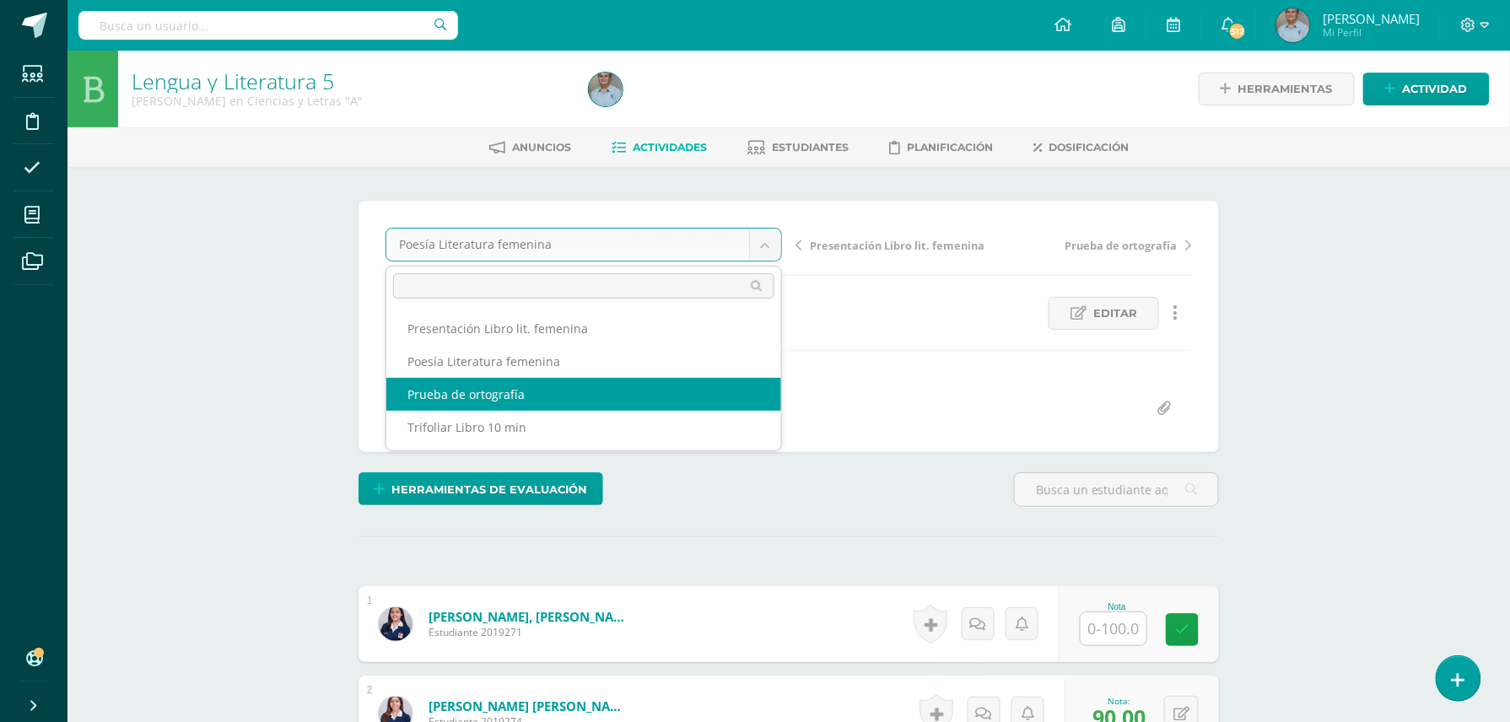
select select "/dashboard/teacher/grade-activity/128595/"
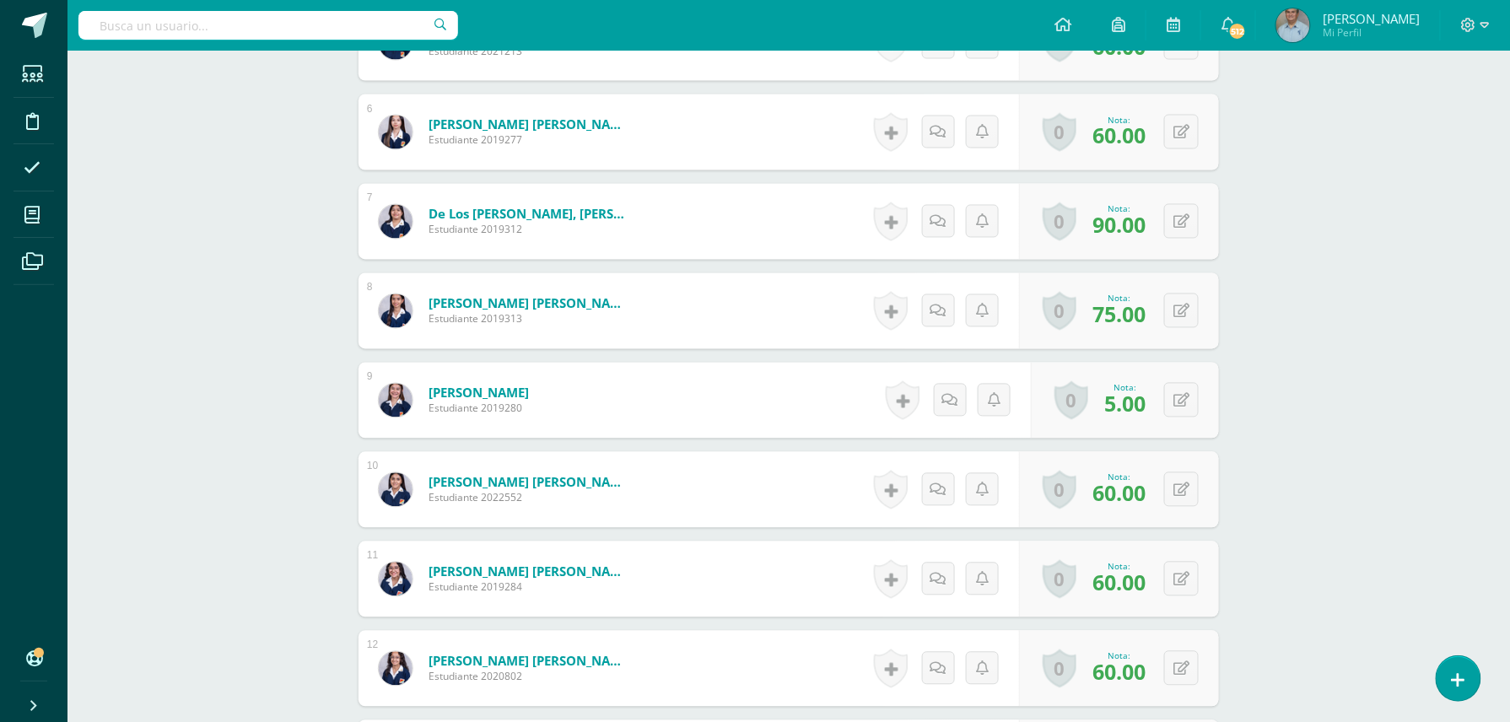
scroll to position [1051, 0]
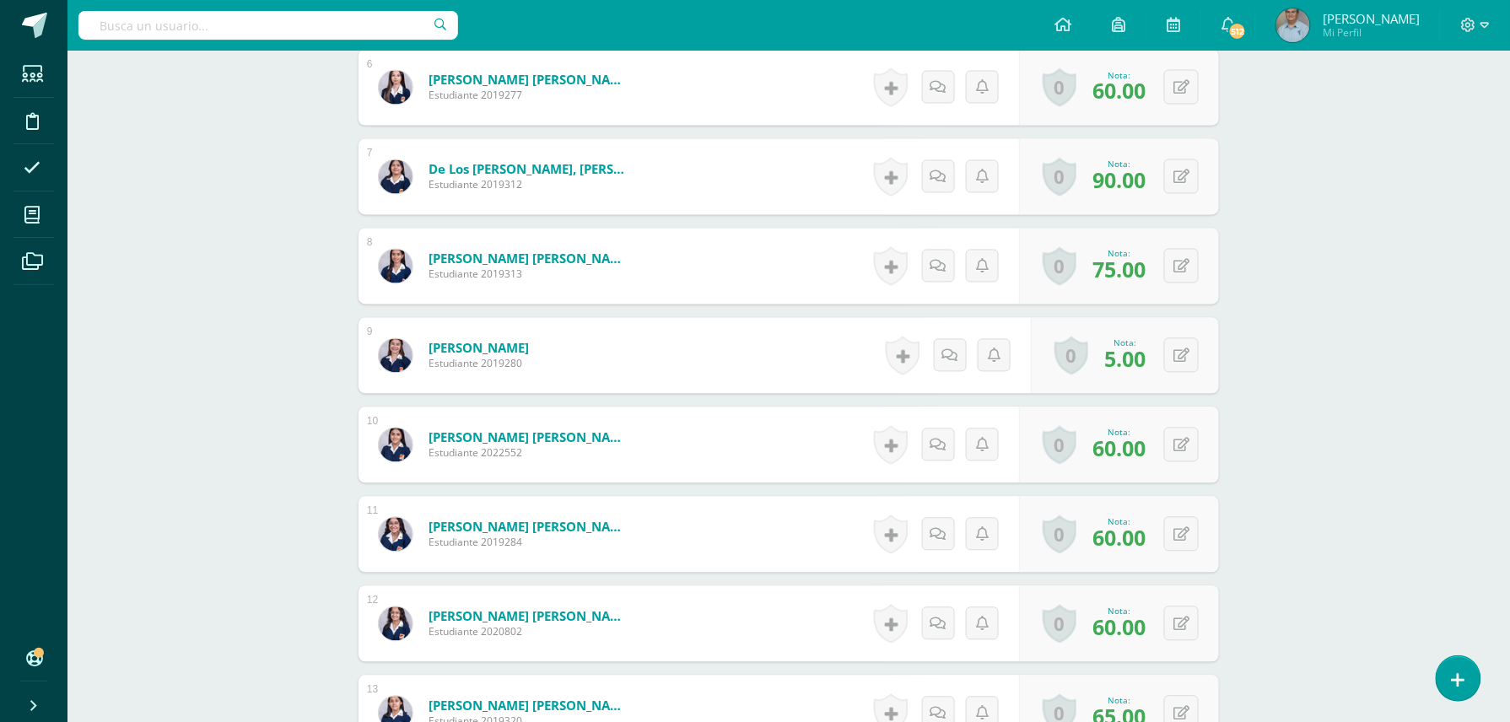
click at [1374, 571] on div "Lengua y Literatura 5 [PERSON_NAME] en Ciencias y Letras "A" Herramientas Detal…" at bounding box center [788, 285] width 1442 height 2571
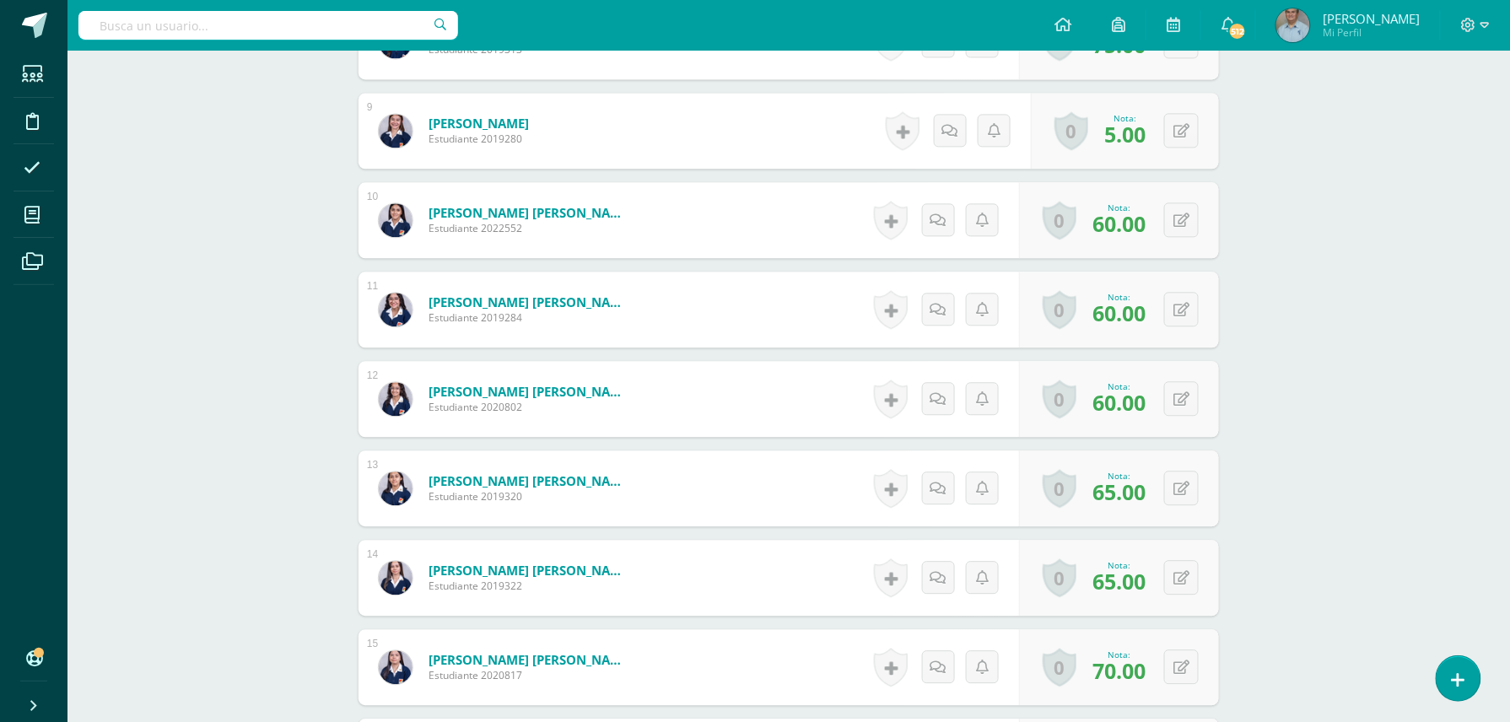
scroll to position [1186, 0]
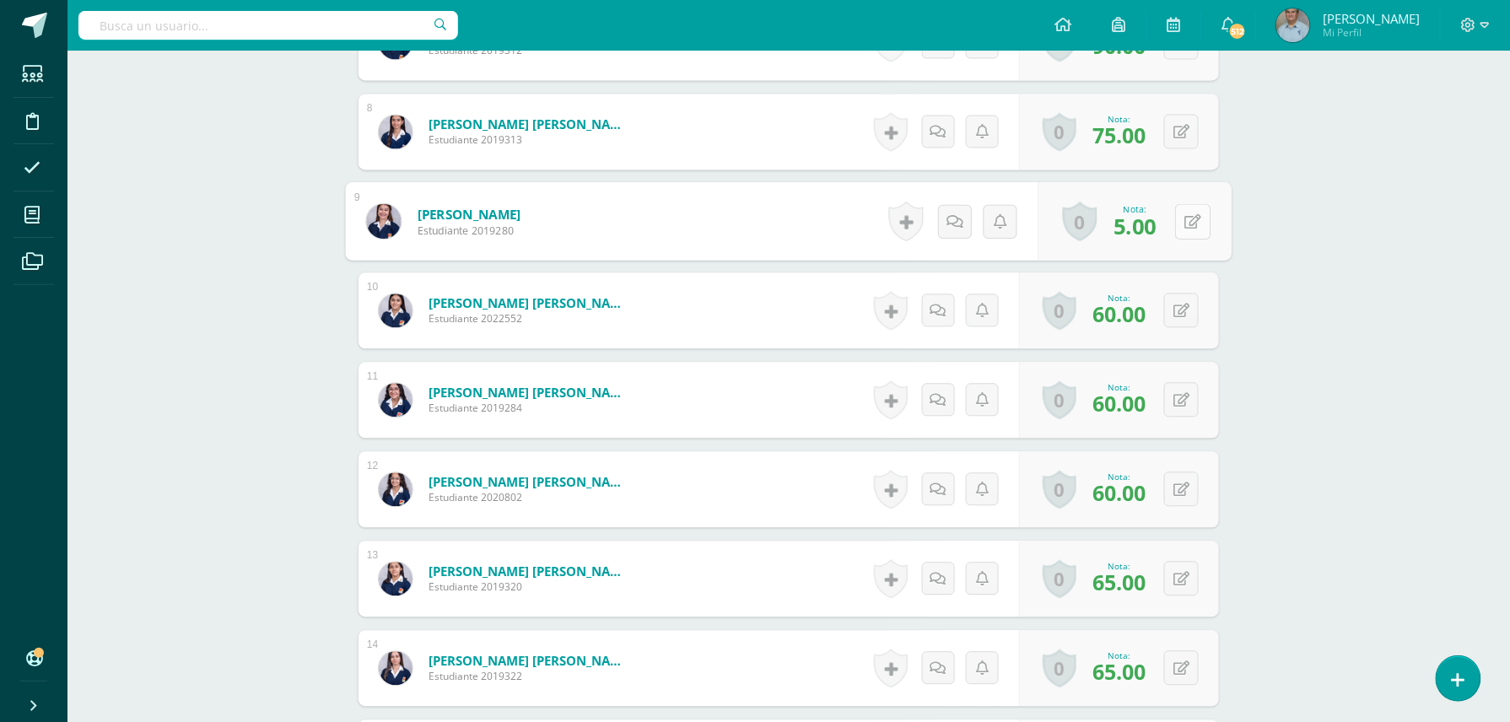
click at [1176, 223] on button at bounding box center [1192, 220] width 35 height 35
type input "60"
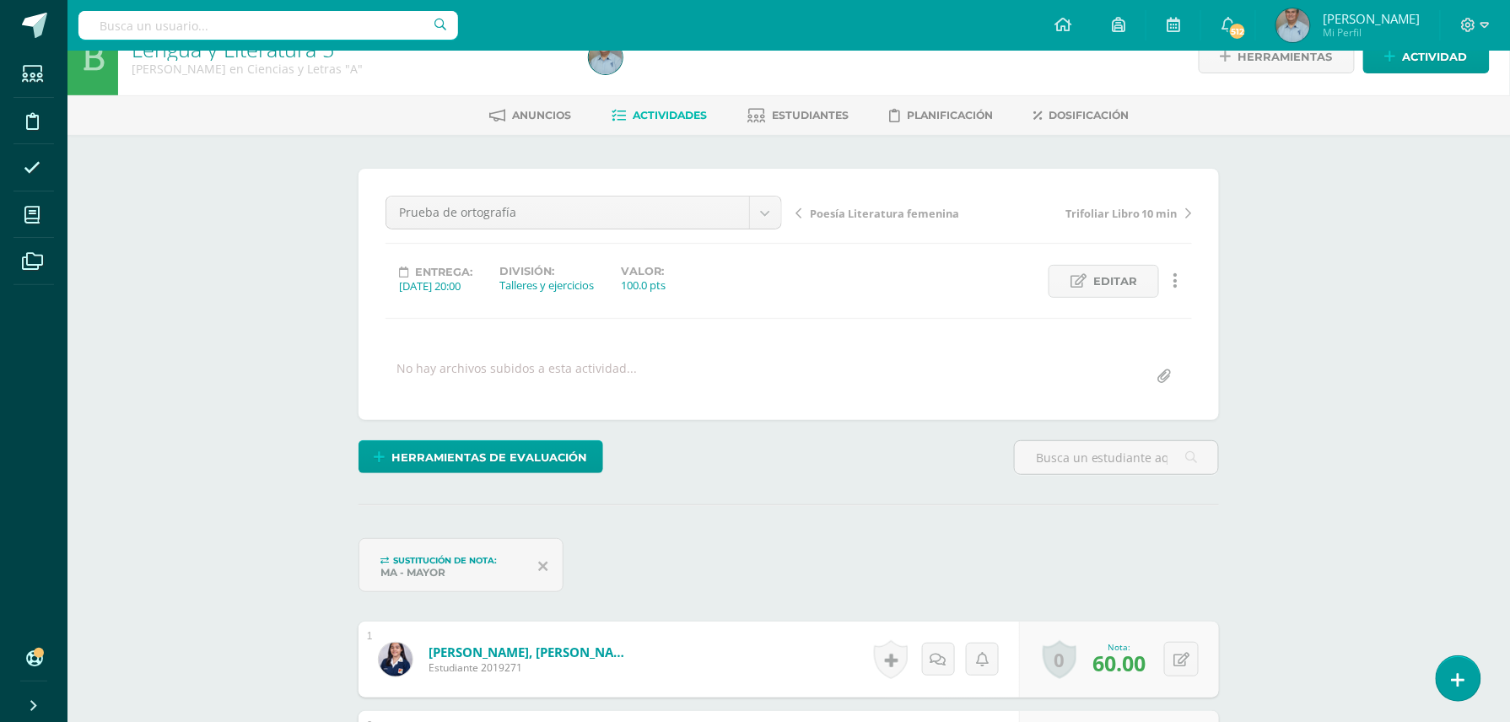
scroll to position [0, 0]
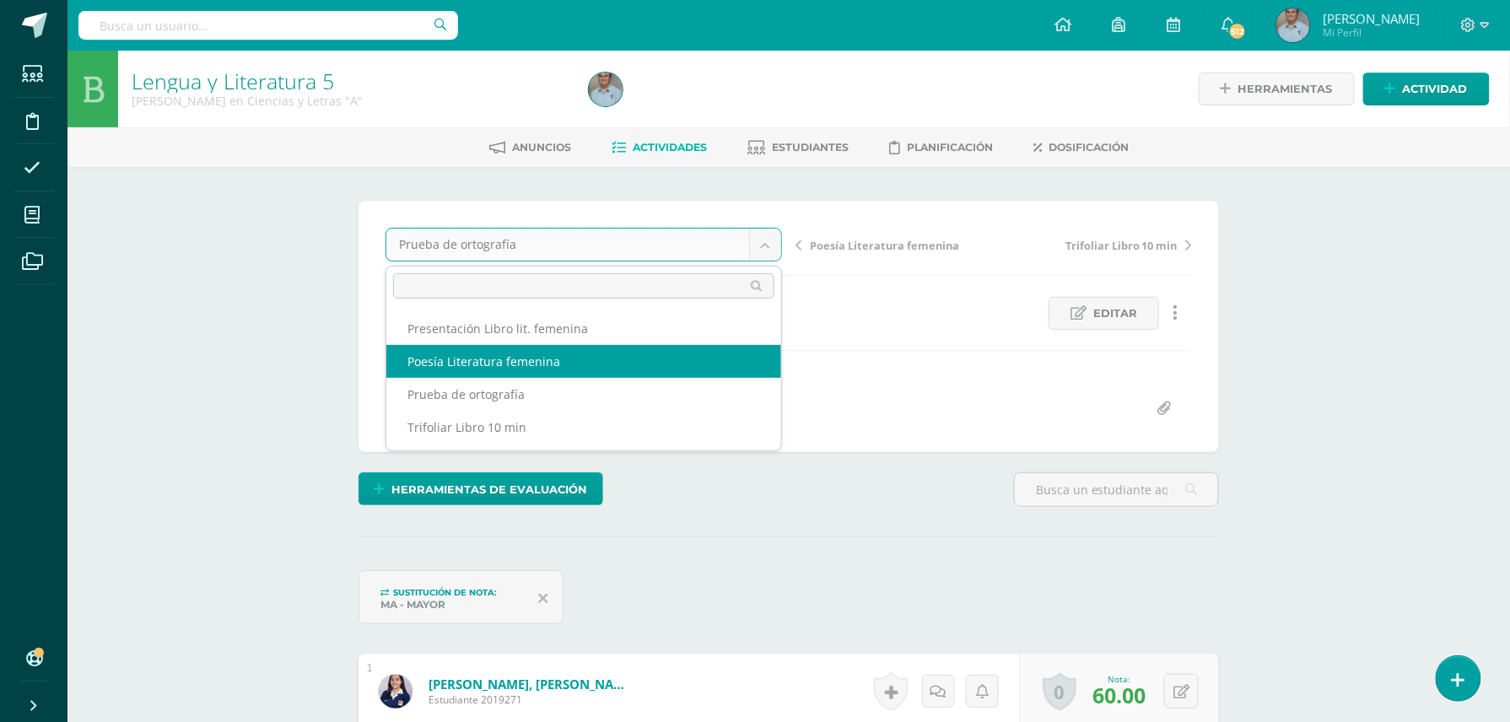
select select "/dashboard/teacher/grade-activity/128970/"
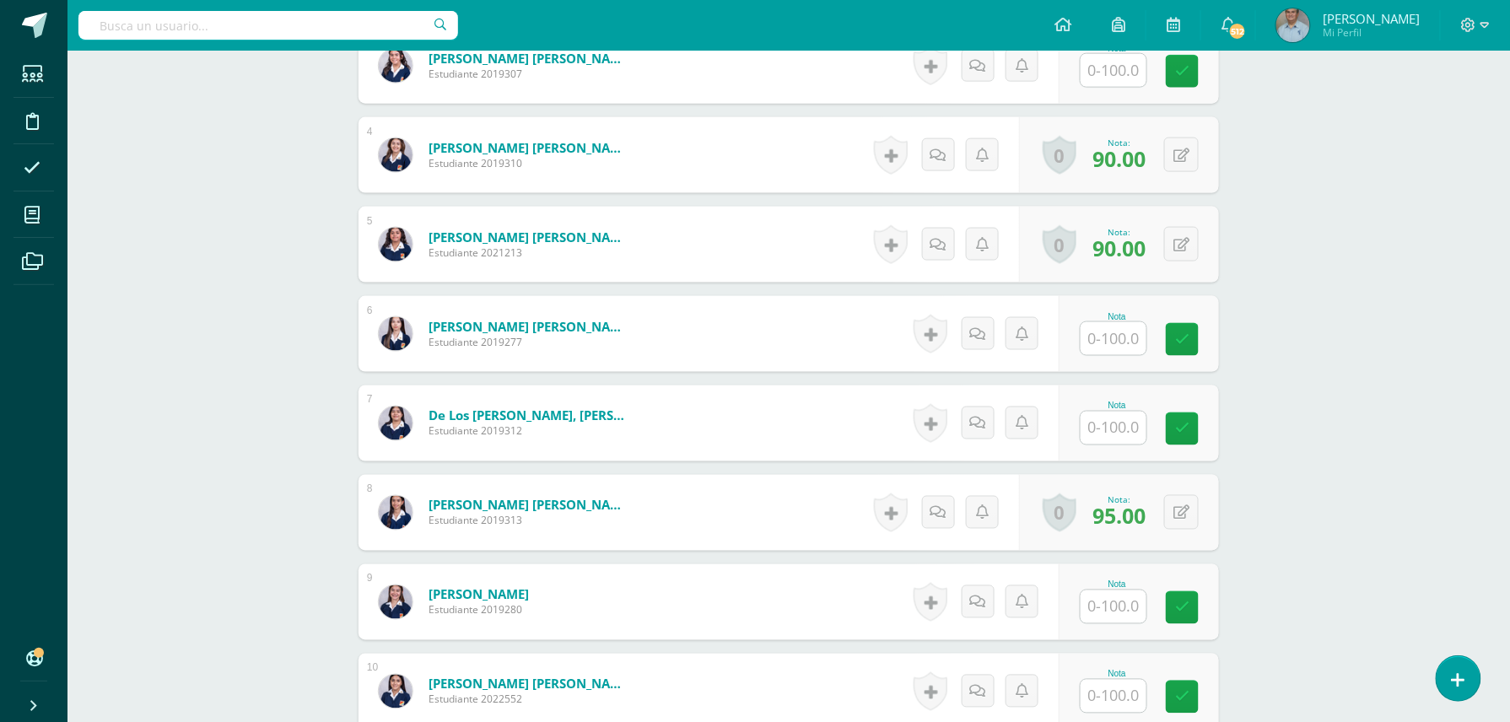
scroll to position [106, 0]
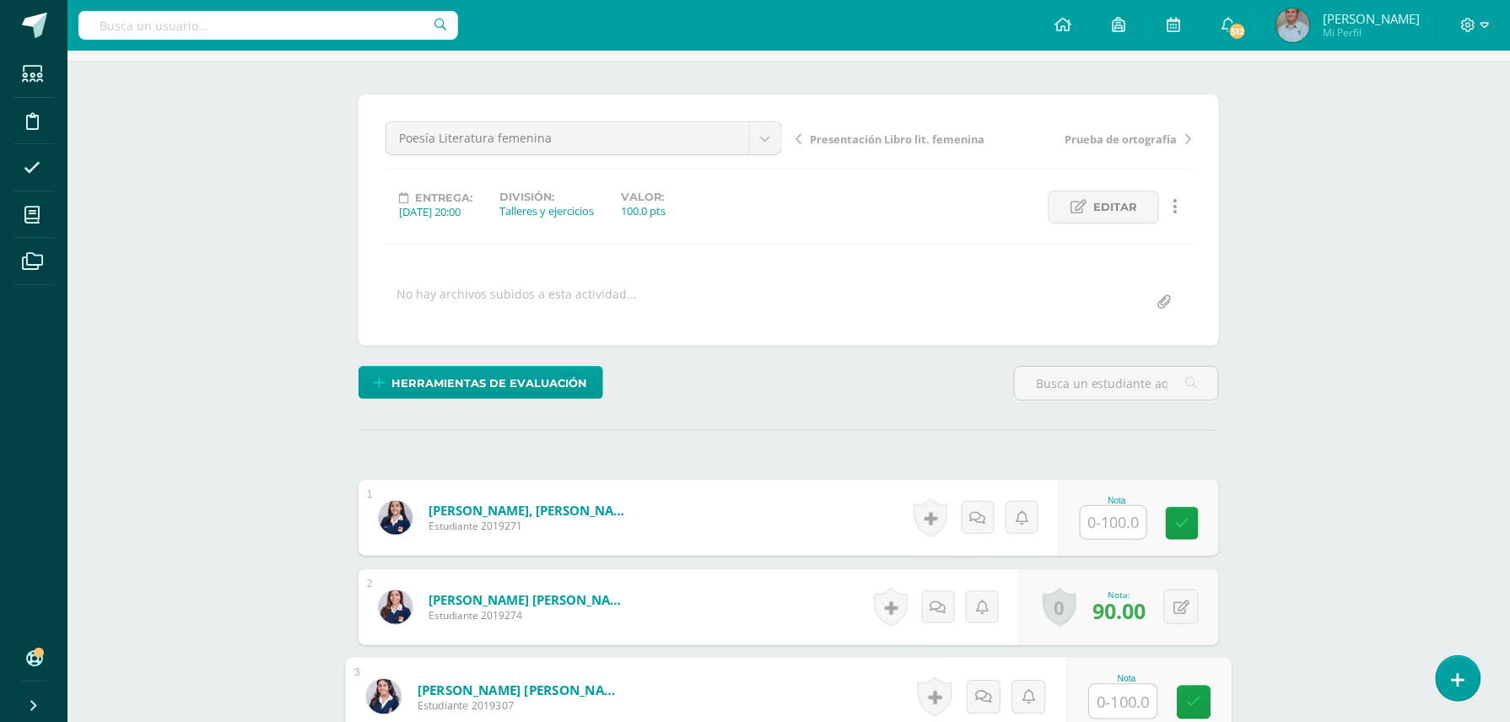
click at [1113, 705] on input "text" at bounding box center [1123, 702] width 67 height 34
type input "95"
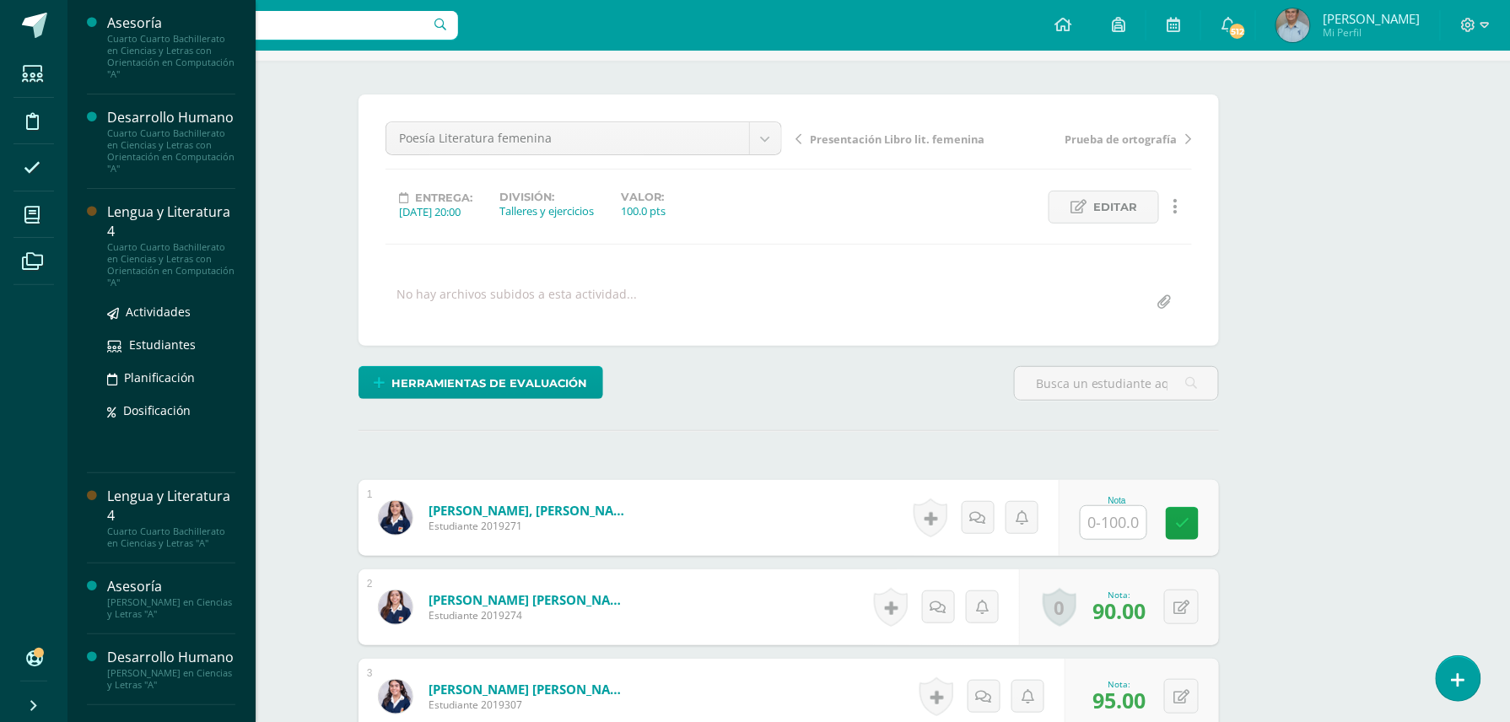
click at [170, 270] on div "Cuarto Cuarto Bachillerato en Ciencias y Letras con Orientación en Computación …" at bounding box center [171, 264] width 128 height 47
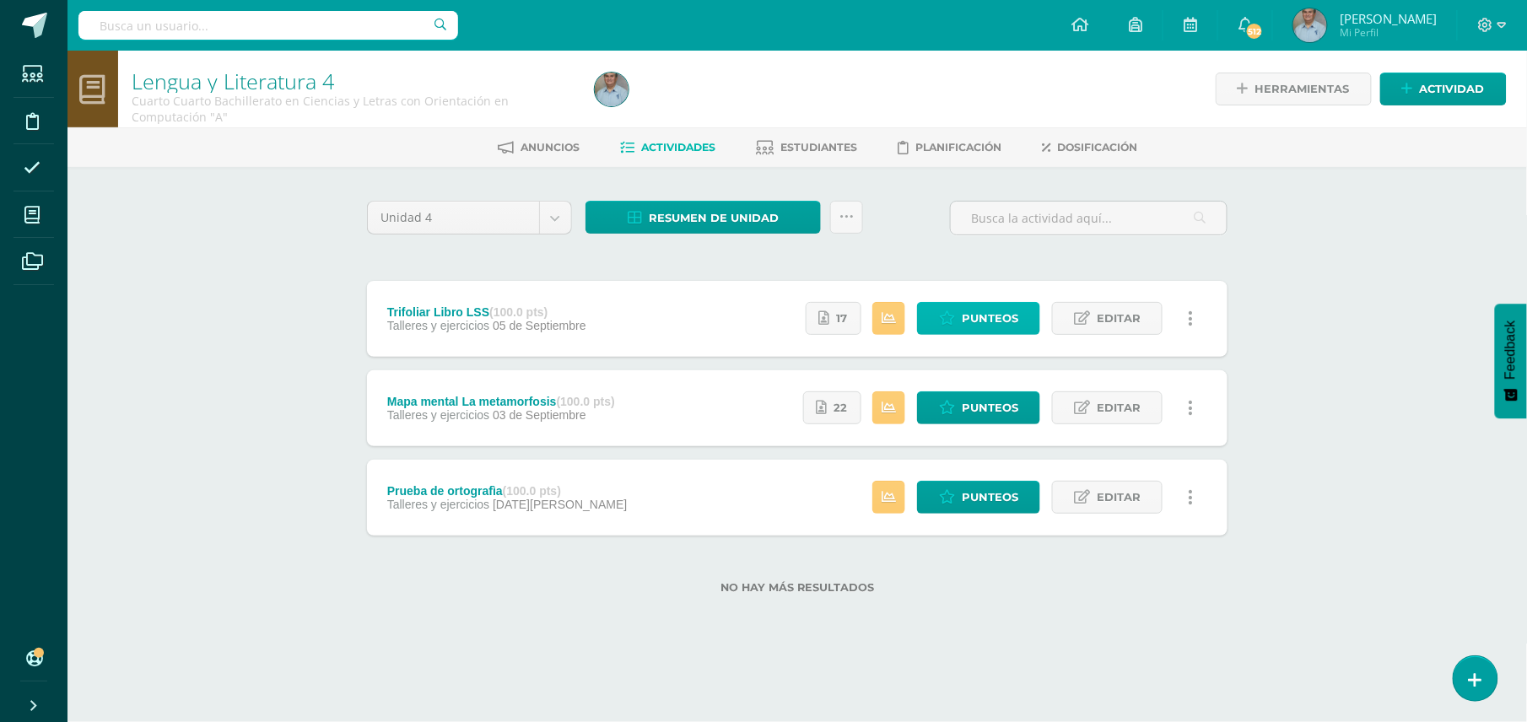
click at [966, 315] on span "Punteos" at bounding box center [990, 318] width 57 height 31
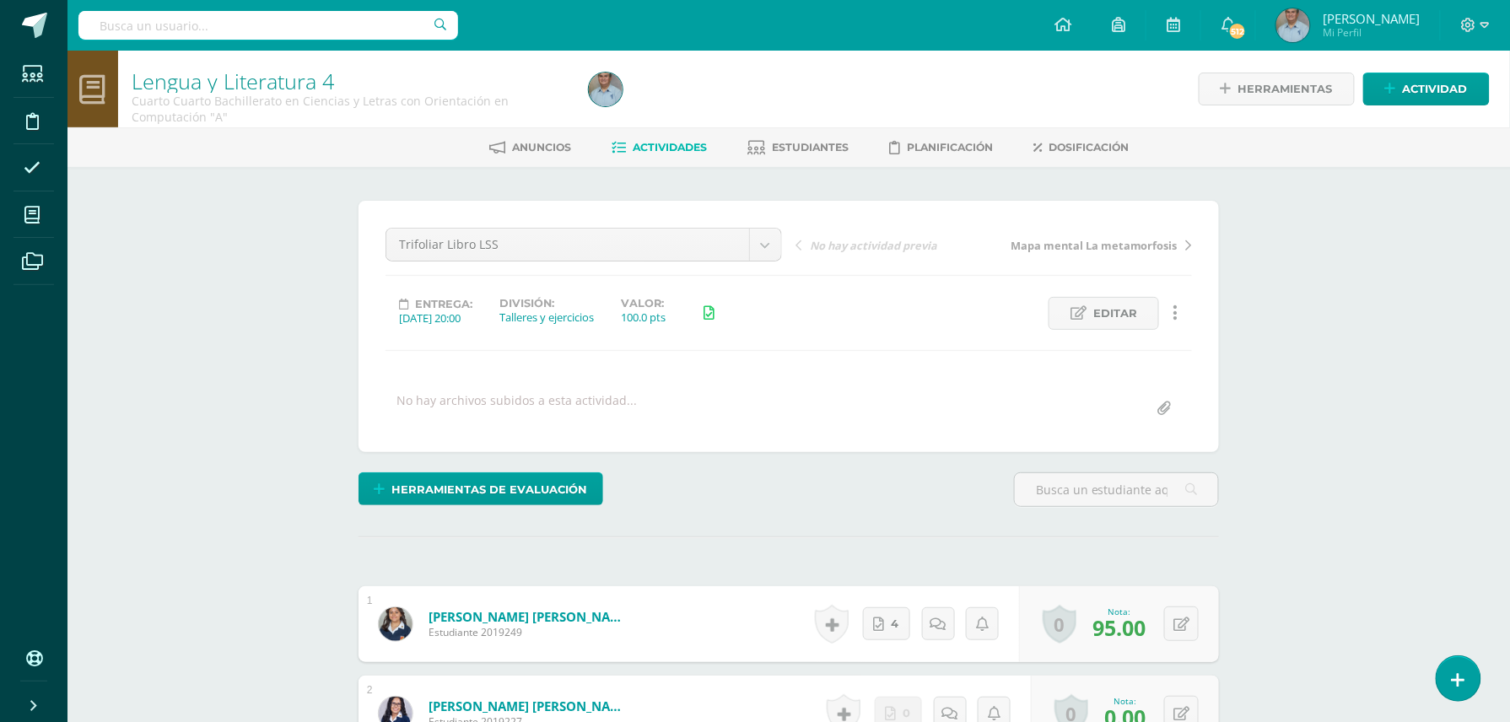
click at [966, 315] on div "Entrega: 2025/09/05 20:00 División: Talleres y ejercicios Valor: 100.0 pts Edit…" at bounding box center [789, 313] width 820 height 33
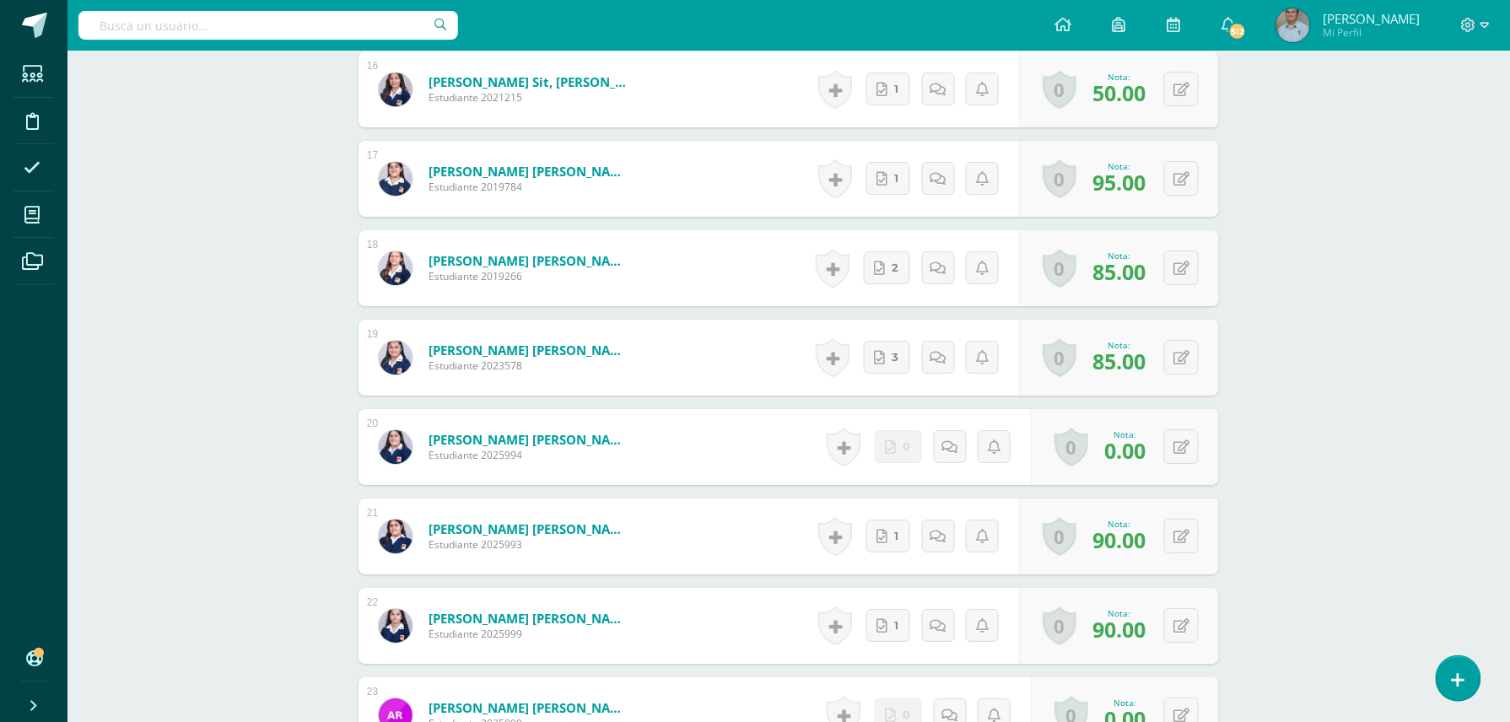
scroll to position [1951, 0]
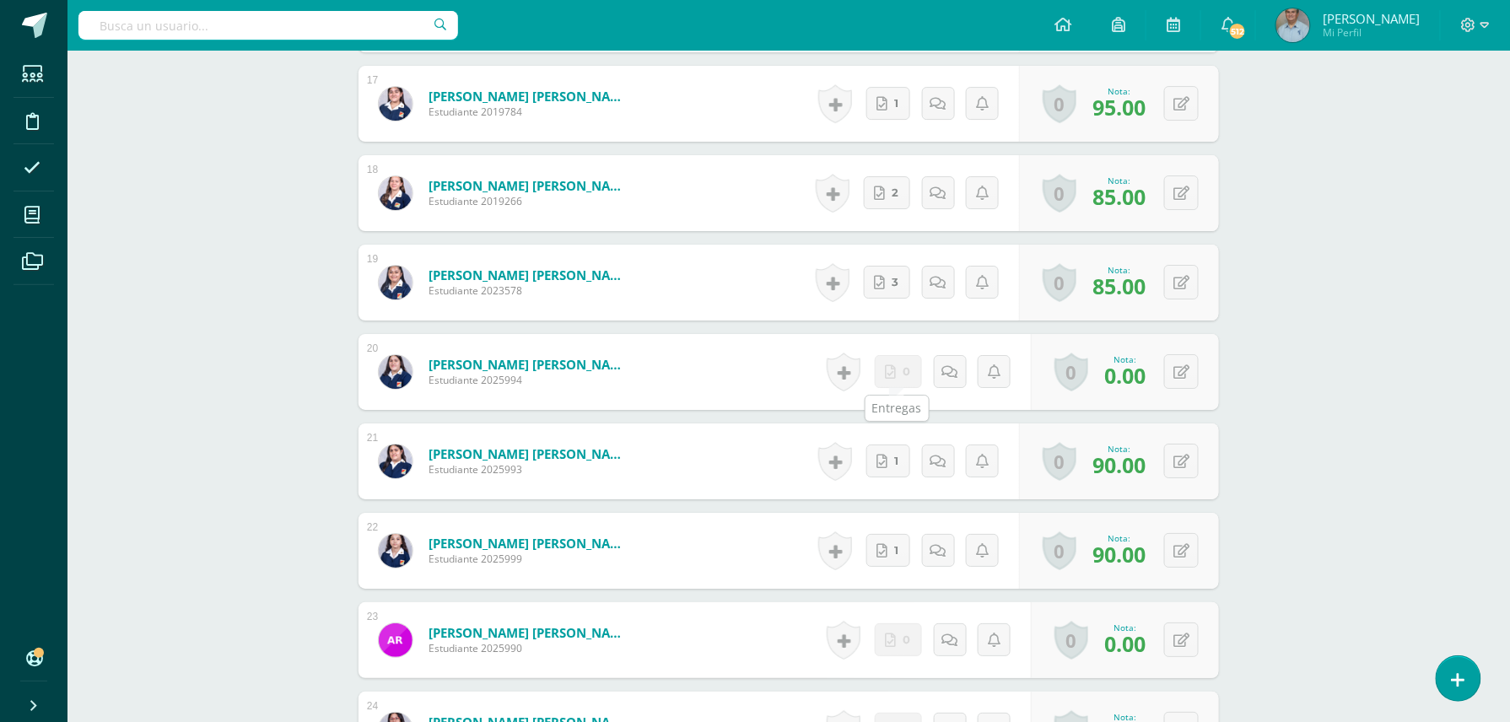
click at [902, 376] on link "0" at bounding box center [898, 371] width 47 height 33
click at [907, 381] on span "0" at bounding box center [911, 372] width 8 height 32
click at [1194, 376] on icon at bounding box center [1193, 371] width 17 height 14
type input "85"
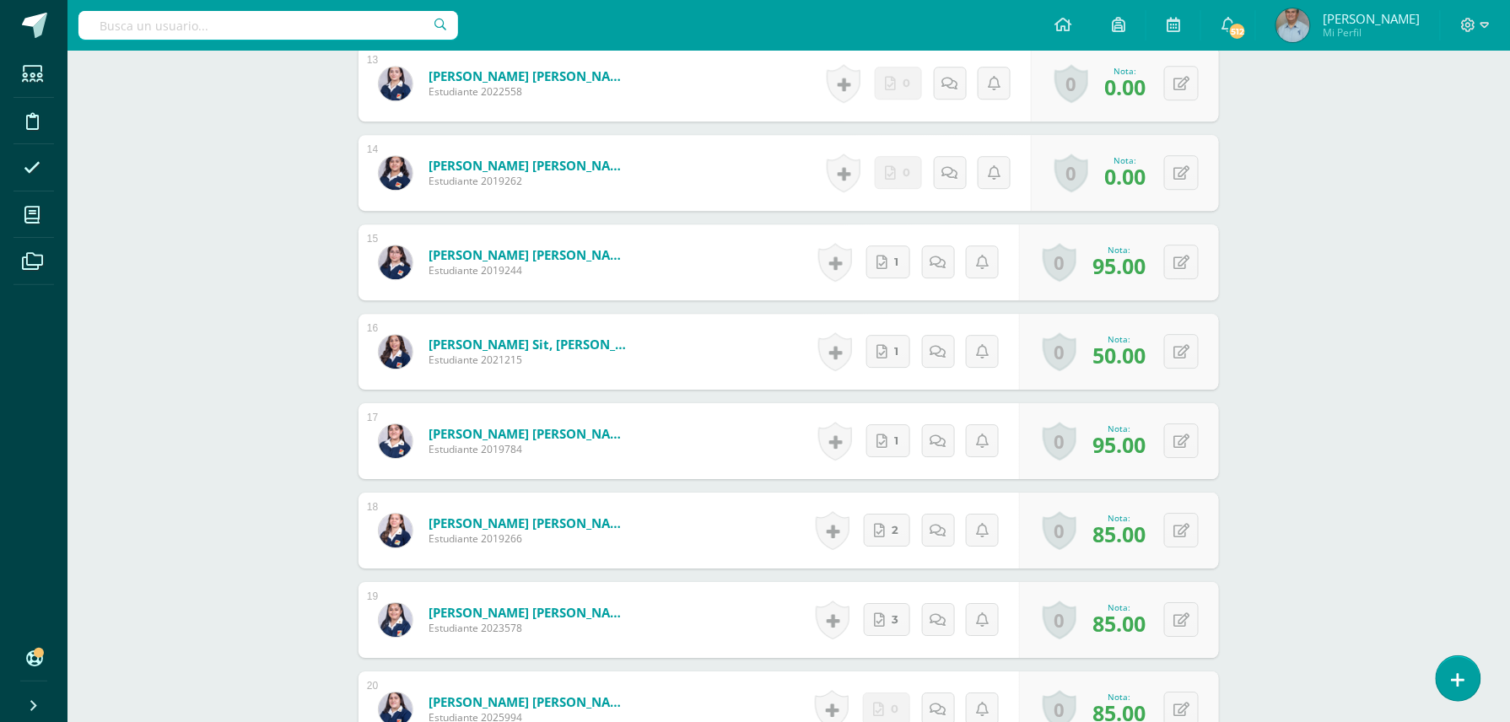
scroll to position [1606, 0]
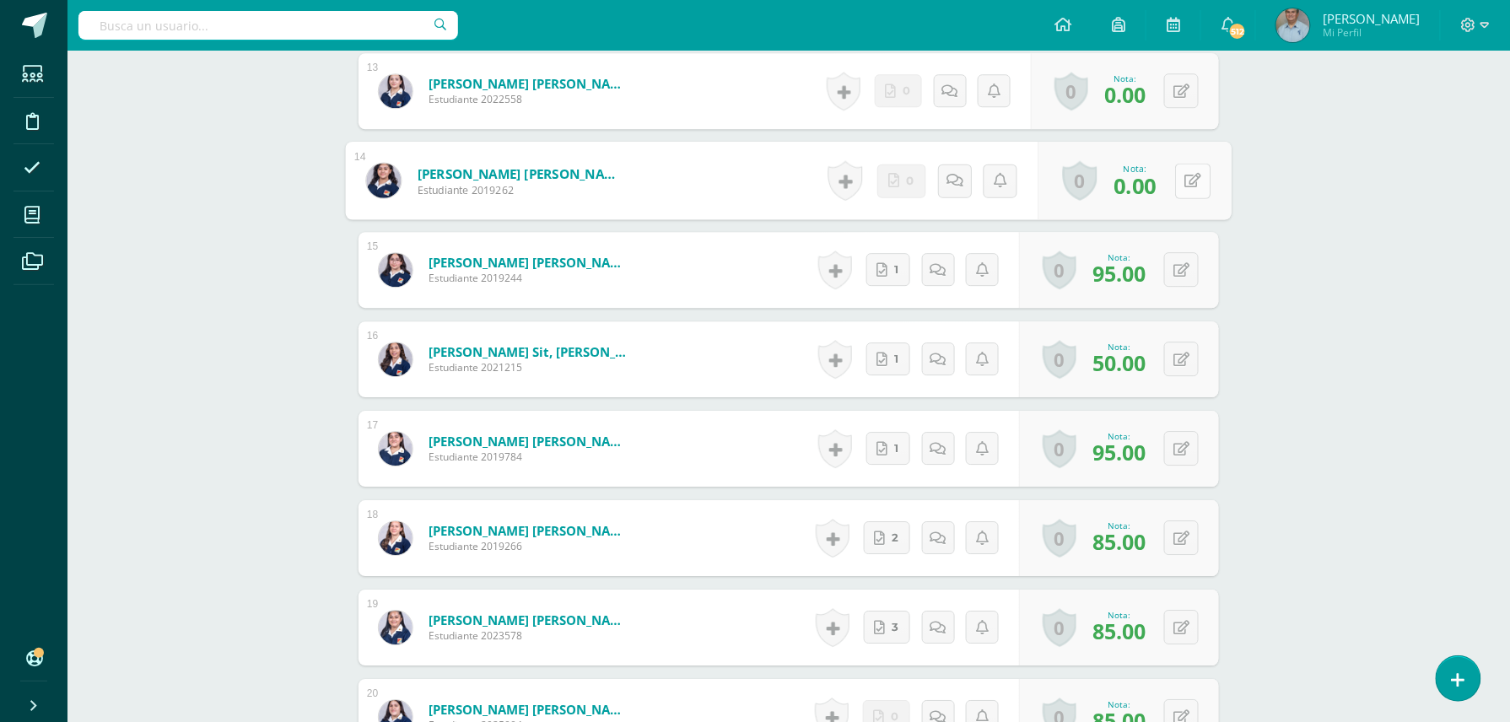
click at [1185, 175] on icon at bounding box center [1193, 180] width 17 height 14
type input "80"
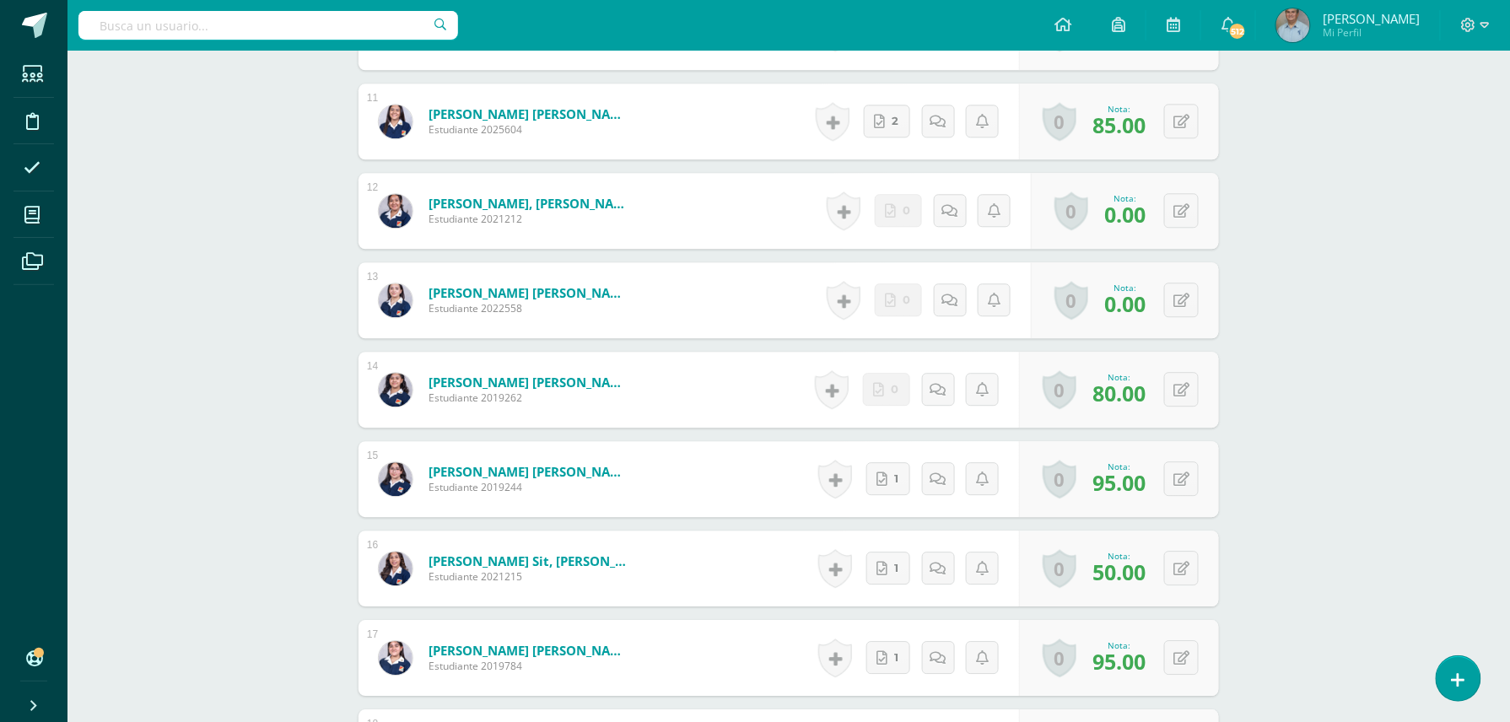
scroll to position [1381, 0]
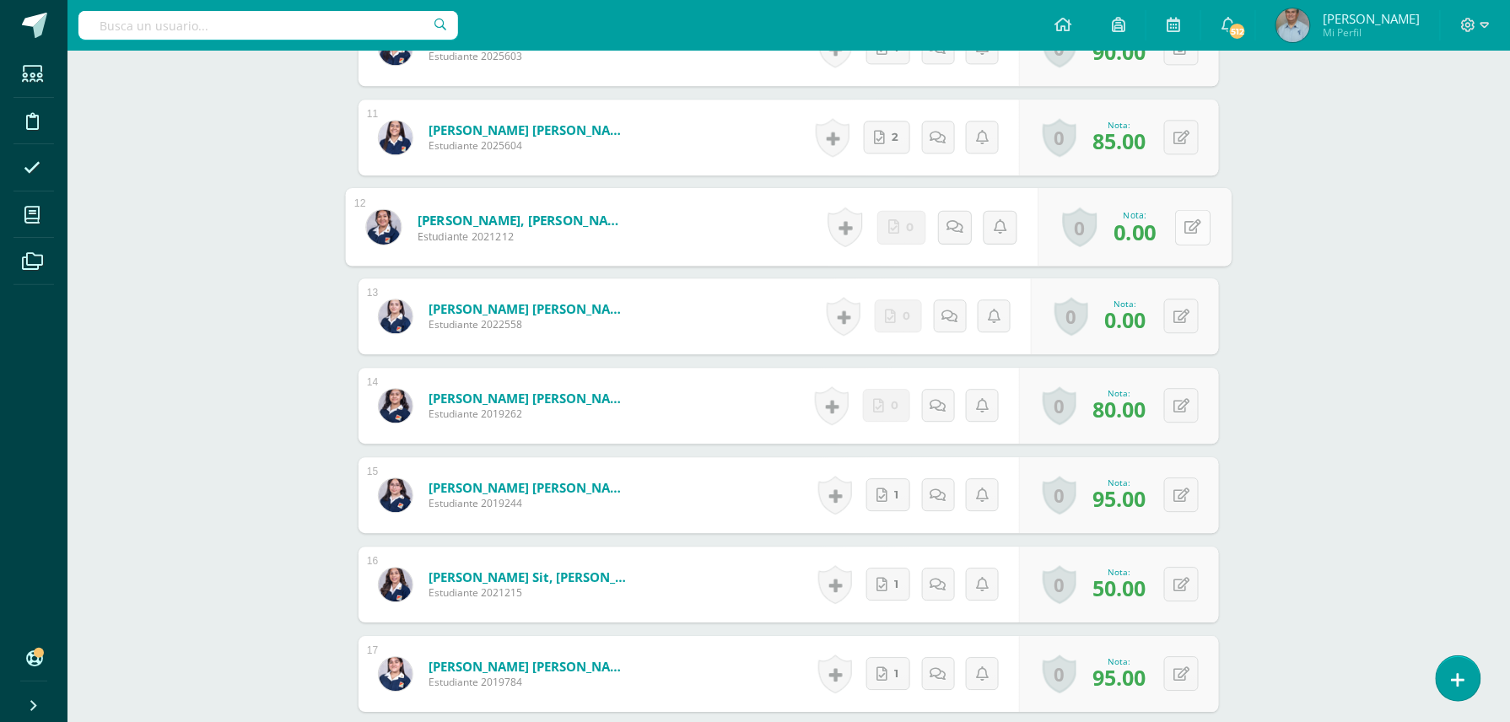
click at [1179, 230] on button at bounding box center [1192, 226] width 35 height 35
type input "75"
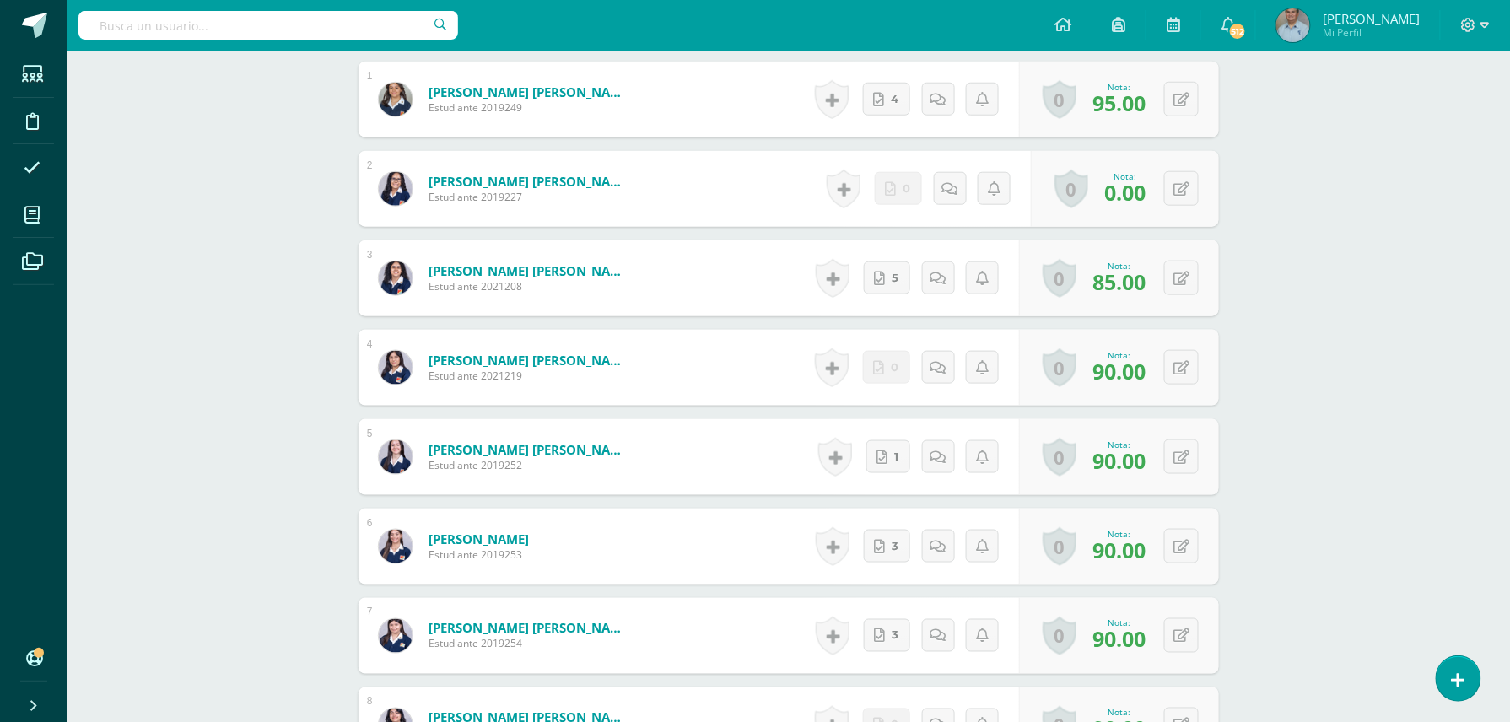
scroll to position [497, 0]
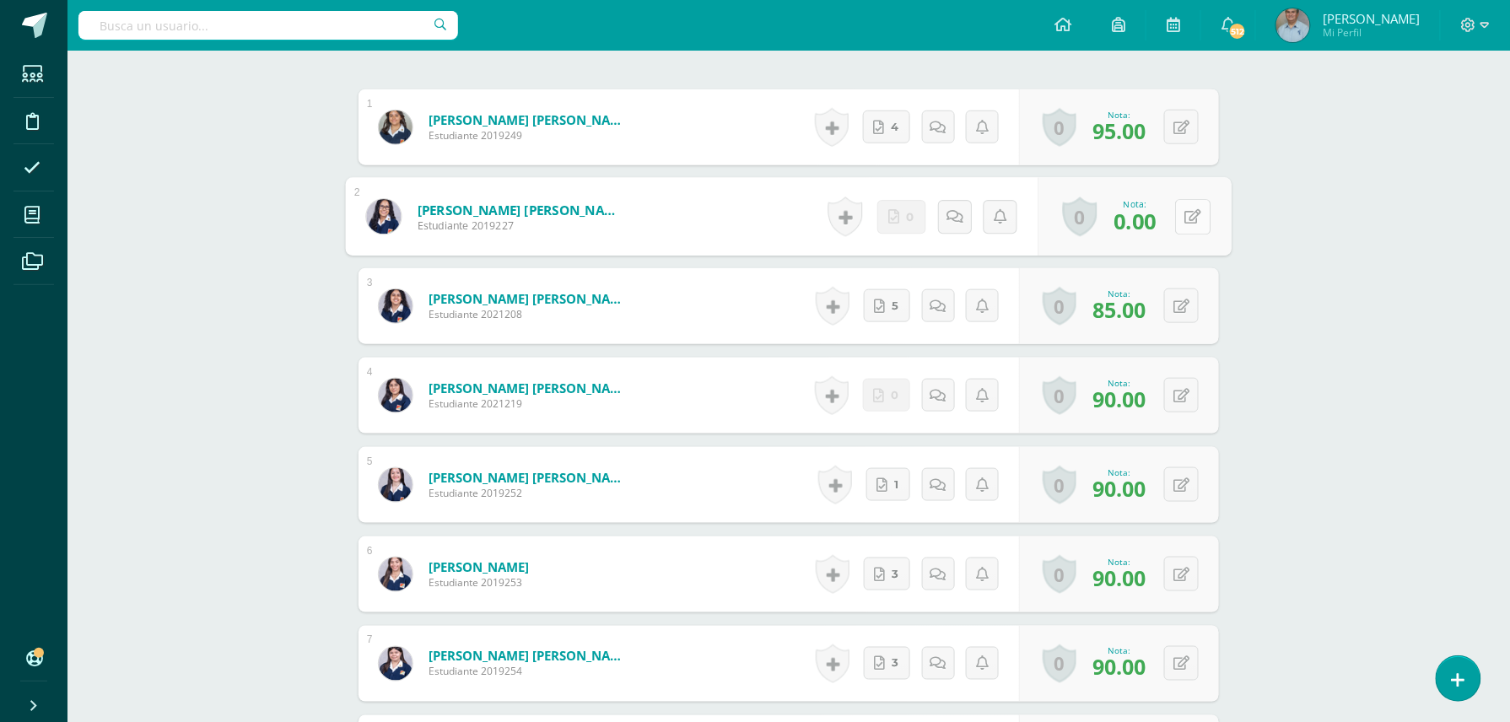
click at [1181, 213] on button at bounding box center [1192, 216] width 35 height 35
type input "75"
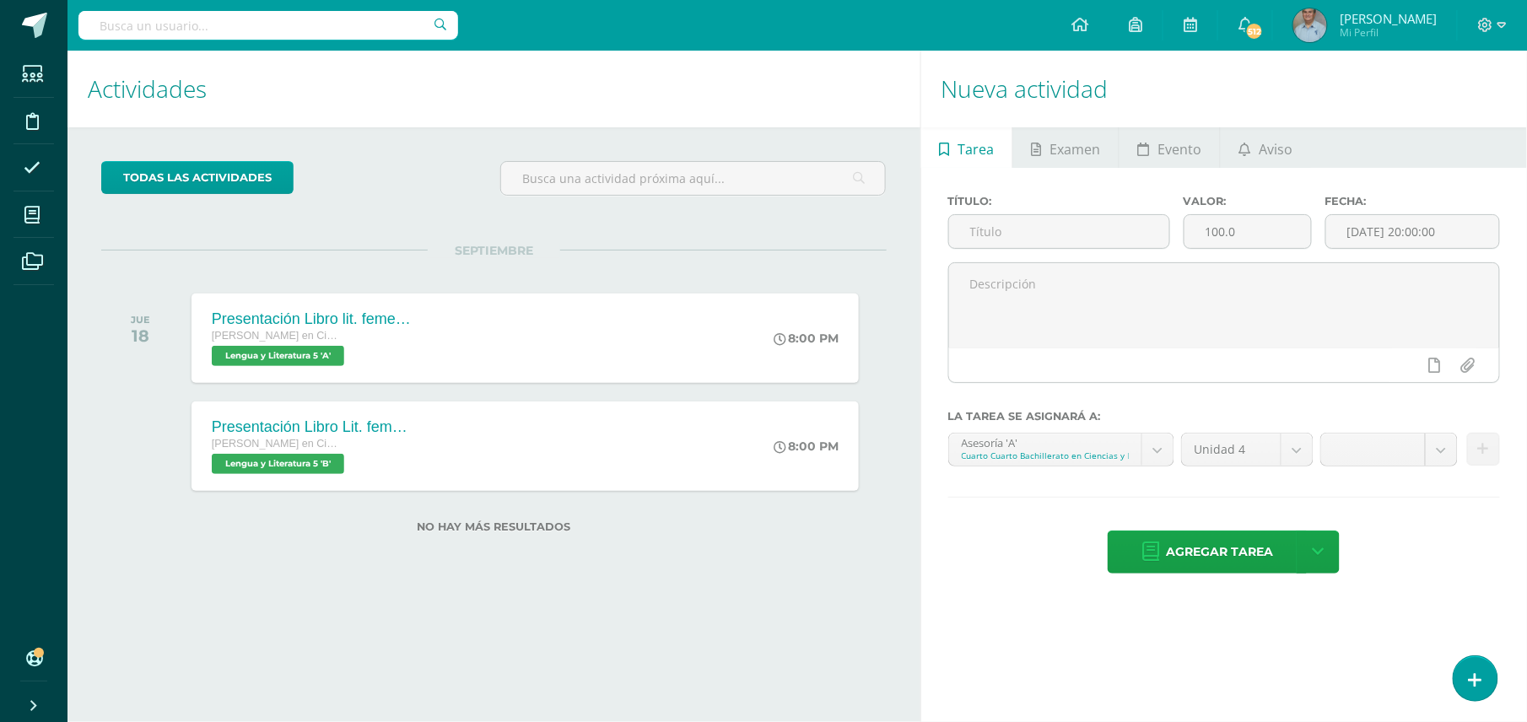
click at [1384, 21] on span "[PERSON_NAME]" at bounding box center [1387, 18] width 97 height 17
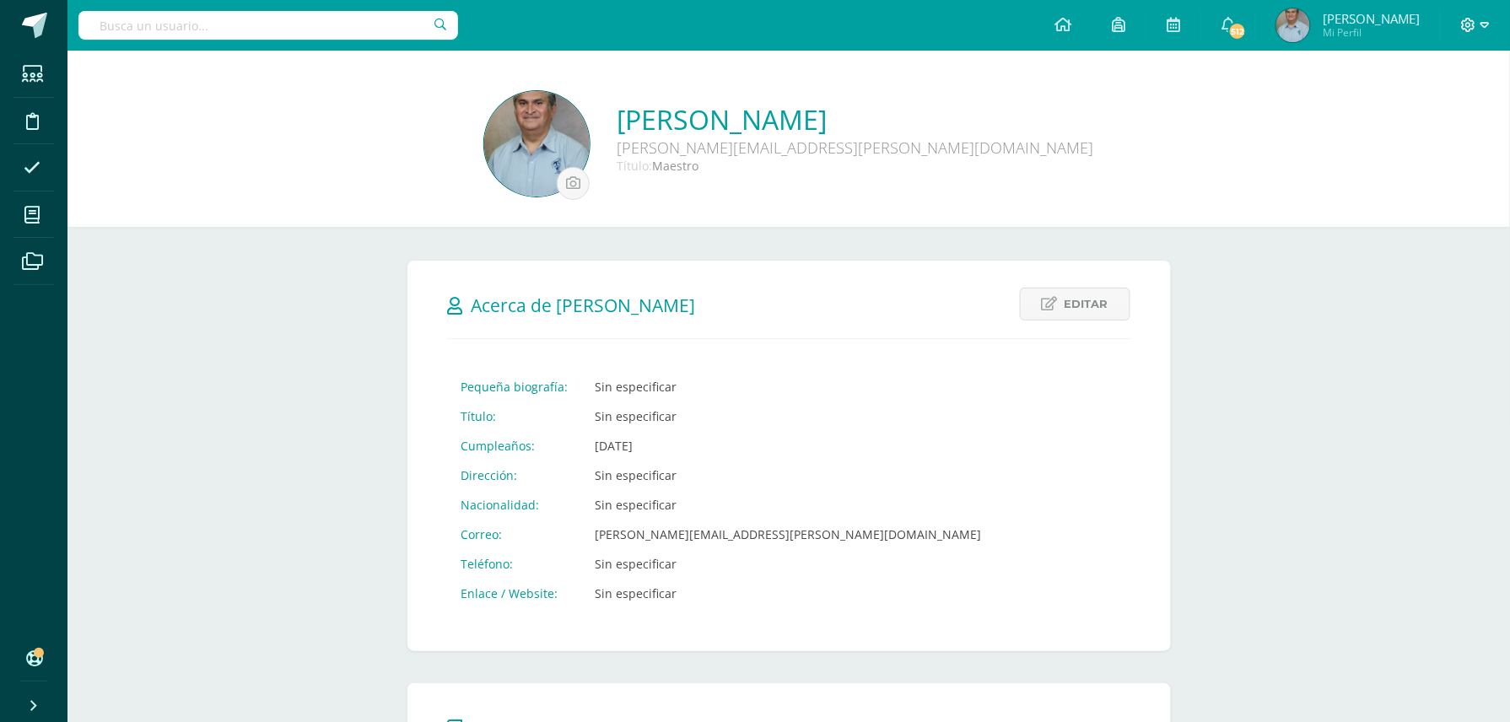
click at [1471, 24] on icon at bounding box center [1468, 25] width 15 height 15
click at [1444, 116] on span "Cerrar sesión" at bounding box center [1432, 115] width 76 height 16
